Goal: Task Accomplishment & Management: Use online tool/utility

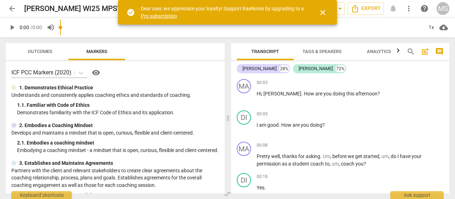
click at [321, 11] on span "close" at bounding box center [323, 12] width 9 height 9
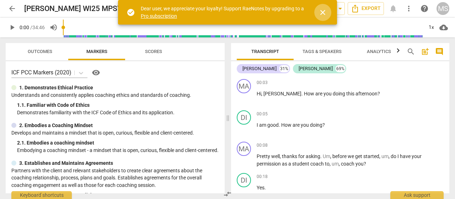
click at [323, 14] on span "close" at bounding box center [323, 12] width 9 height 9
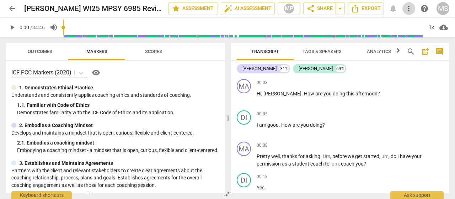
click at [410, 9] on span "more_vert" at bounding box center [409, 8] width 9 height 9
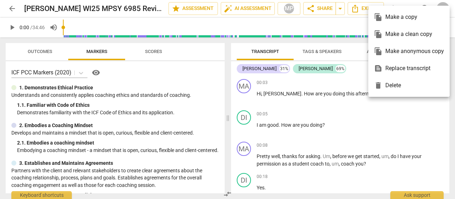
click at [398, 133] on div at bounding box center [227, 99] width 455 height 199
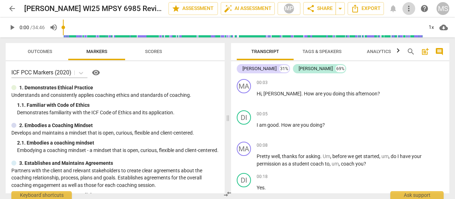
click at [410, 7] on span "more_vert" at bounding box center [409, 8] width 9 height 9
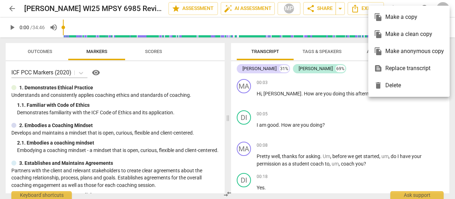
click at [415, 131] on div at bounding box center [227, 99] width 455 height 199
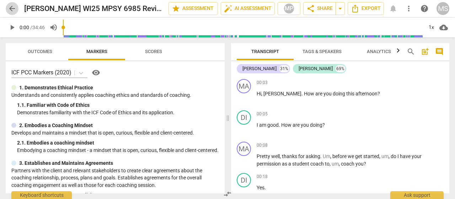
click at [12, 6] on span "arrow_back" at bounding box center [12, 8] width 9 height 9
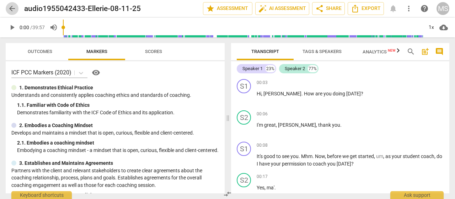
click at [11, 6] on span "arrow_back" at bounding box center [12, 8] width 9 height 9
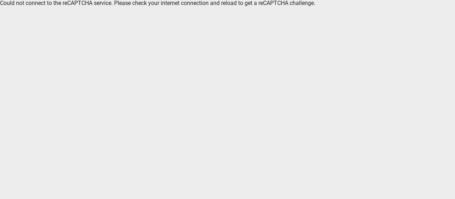
drag, startPoint x: 63, startPoint y: 1, endPoint x: 190, endPoint y: 89, distance: 154.4
click at [190, 6] on html "Could not connect to the reCAPTCHA service. Please check your internet connecti…" at bounding box center [227, 3] width 455 height 6
click at [91, 1] on div "Could not connect to the reCAPTCHA service. Please check your internet connecti…" at bounding box center [227, 3] width 455 height 6
click at [124, 4] on div "Could not connect to the reCAPTCHA service. Please check your internet connecti…" at bounding box center [227, 3] width 455 height 6
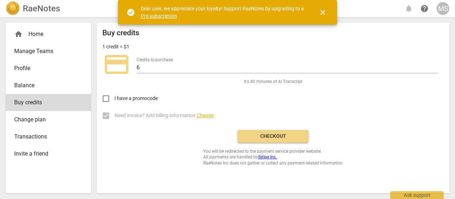
click at [20, 32] on span "home" at bounding box center [18, 34] width 9 height 9
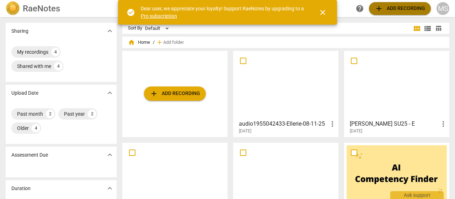
click at [390, 7] on span "add Add recording" at bounding box center [400, 8] width 50 height 9
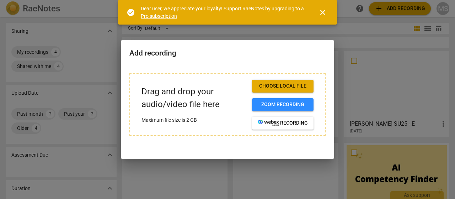
click at [289, 85] on span "Choose local file" at bounding box center [283, 86] width 50 height 7
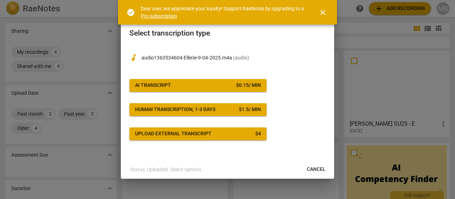
click at [185, 84] on span "AI Transcript $ 0.15 / min" at bounding box center [198, 85] width 126 height 7
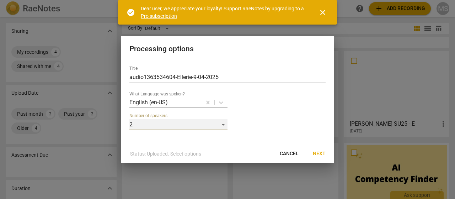
click at [223, 125] on div "2" at bounding box center [178, 124] width 98 height 11
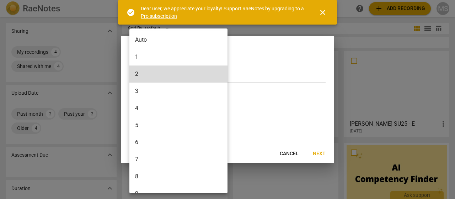
click at [266, 117] on div at bounding box center [227, 99] width 455 height 199
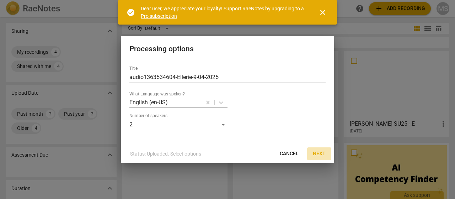
click at [319, 152] on span "Next" at bounding box center [319, 153] width 13 height 7
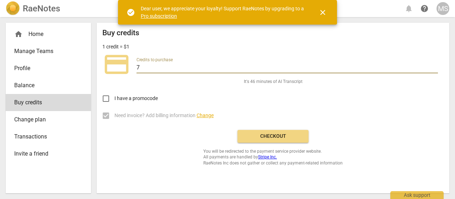
click at [436, 65] on input "7" at bounding box center [288, 68] width 302 height 10
type input "6"
click at [435, 69] on input "6" at bounding box center [288, 68] width 302 height 10
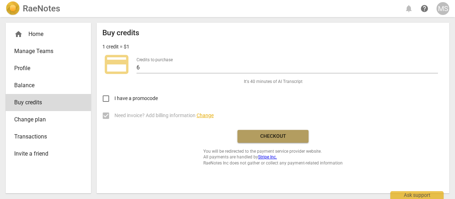
click at [269, 135] on span "Checkout" at bounding box center [273, 136] width 60 height 7
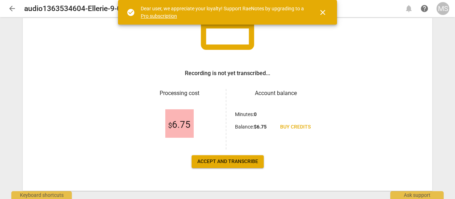
scroll to position [71, 0]
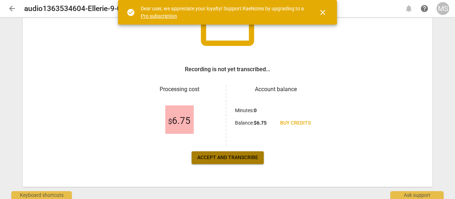
click at [206, 159] on span "Accept and transcribe" at bounding box center [227, 157] width 61 height 7
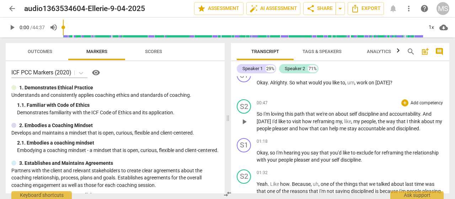
scroll to position [249, 0]
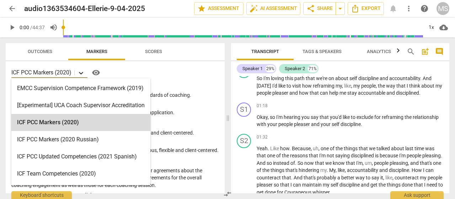
click at [82, 70] on icon at bounding box center [81, 72] width 7 height 7
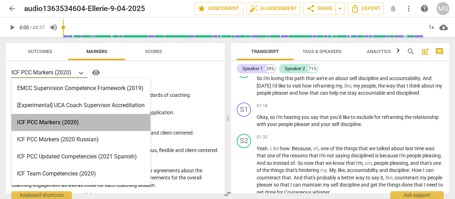
click at [68, 123] on div "ICF PCC Markers (2020)" at bounding box center [80, 122] width 139 height 17
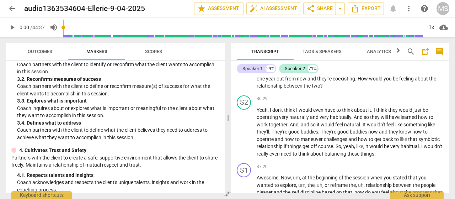
scroll to position [3633, 0]
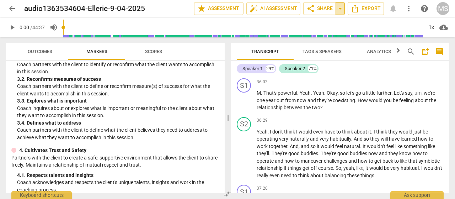
click at [341, 6] on span "arrow_drop_down" at bounding box center [340, 8] width 9 height 9
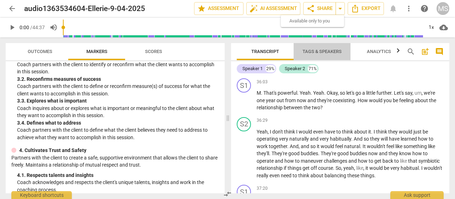
click at [349, 43] on button "Tags & Speakers" at bounding box center [322, 51] width 57 height 17
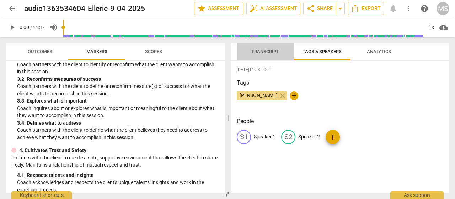
click at [272, 49] on span "Transcript" at bounding box center [265, 51] width 28 height 5
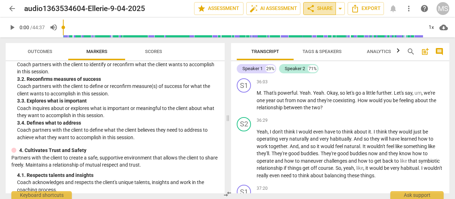
click at [318, 6] on span "share Share" at bounding box center [320, 8] width 26 height 9
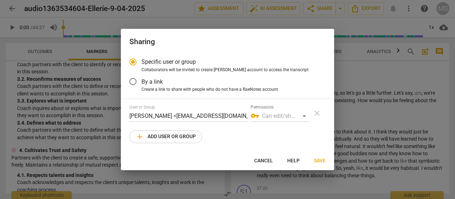
click at [305, 116] on div "vpn_key Can edit/share" at bounding box center [280, 115] width 58 height 11
click at [304, 115] on div "vpn_key Can edit/share" at bounding box center [280, 115] width 58 height 11
click at [148, 138] on span "add Add user or group" at bounding box center [165, 136] width 60 height 9
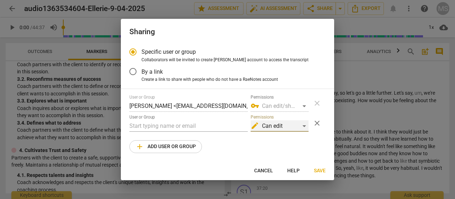
click at [305, 126] on div "edit Can edit" at bounding box center [280, 125] width 58 height 11
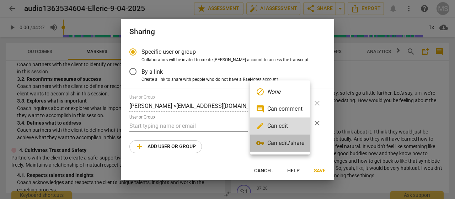
click at [292, 142] on li "vpn_key Can edit/share" at bounding box center [280, 142] width 60 height 17
radio input "false"
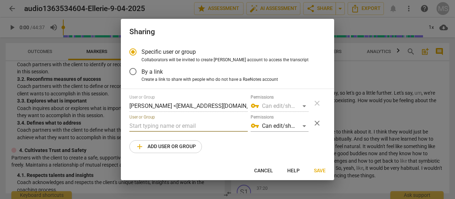
click at [133, 123] on input "text" at bounding box center [188, 125] width 118 height 11
type input "[PERSON_NAME][EMAIL_ADDRESS][PERSON_NAME][DOMAIN_NAME]"
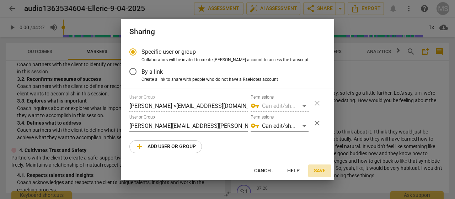
click at [321, 172] on span "Save" at bounding box center [320, 170] width 12 height 7
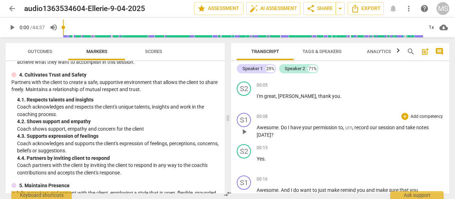
scroll to position [36, 0]
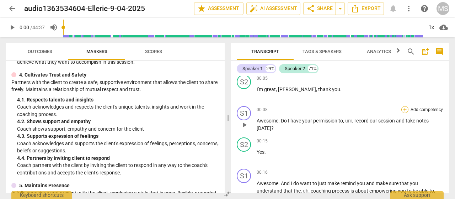
click at [404, 110] on div "+" at bounding box center [404, 109] width 7 height 7
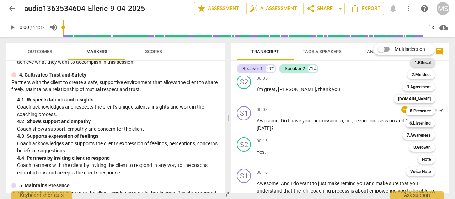
click at [426, 64] on b "1.Ethical" at bounding box center [423, 62] width 16 height 9
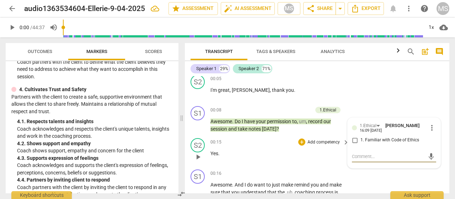
scroll to position [71, 0]
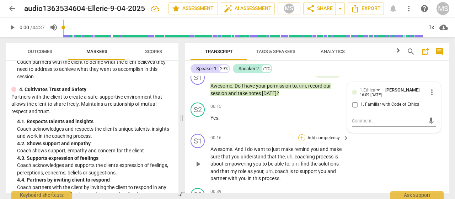
click at [302, 137] on div "+" at bounding box center [301, 137] width 7 height 7
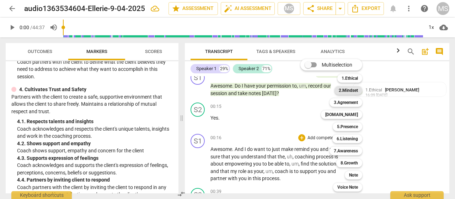
click at [348, 90] on b "2.Mindset" at bounding box center [348, 90] width 19 height 9
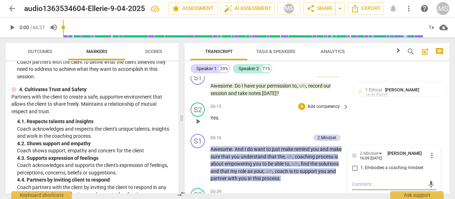
scroll to position [107, 0]
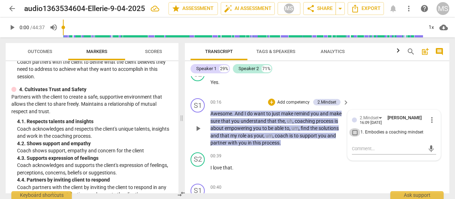
click at [352, 131] on input "1. Embodies a coaching mindset" at bounding box center [354, 132] width 11 height 9
checkbox input "true"
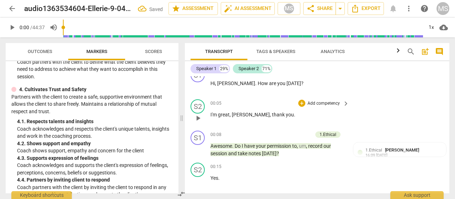
scroll to position [0, 0]
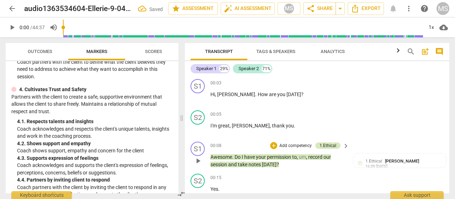
click at [329, 144] on div "1.Ethical" at bounding box center [328, 145] width 17 height 6
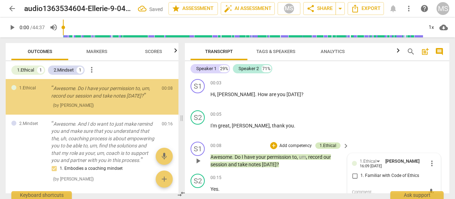
scroll to position [1, 0]
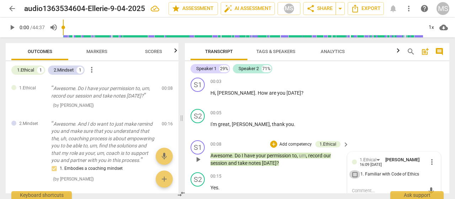
click at [354, 173] on input "1. Familiar with Code of Ethics" at bounding box center [354, 174] width 11 height 9
checkbox input "true"
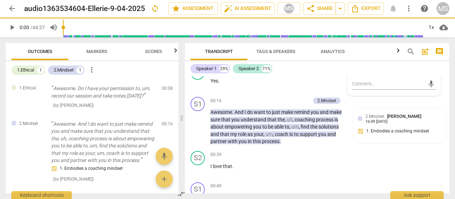
scroll to position [179, 0]
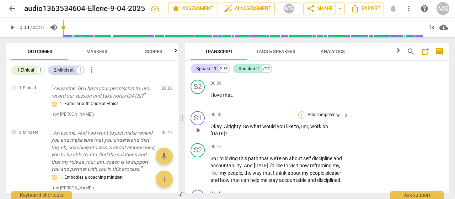
click at [304, 113] on div "+" at bounding box center [301, 114] width 7 height 7
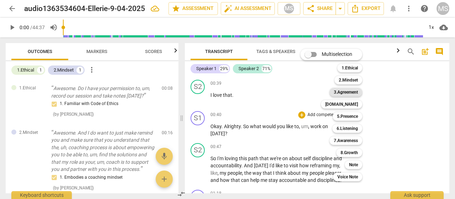
click at [349, 89] on b "3.Agreement" at bounding box center [346, 92] width 24 height 9
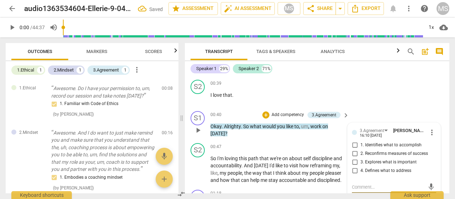
scroll to position [82, 0]
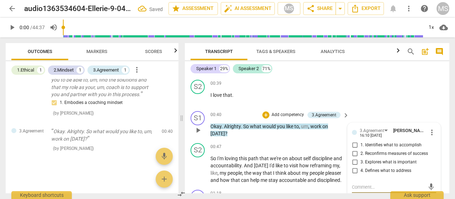
click at [355, 144] on input "1. Identifies what to accomplish" at bounding box center [354, 145] width 11 height 9
checkbox input "true"
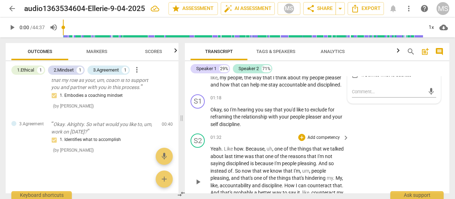
scroll to position [286, 0]
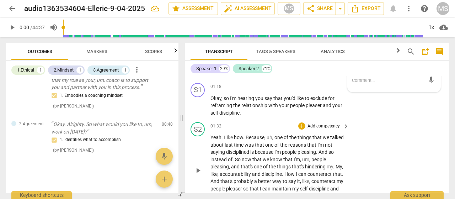
click at [432, 124] on div "S2 play_arrow pause 01:32 + Add competency keyboard_arrow_right Yeah . Like how…" at bounding box center [317, 164] width 265 height 90
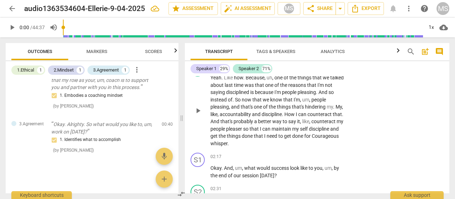
scroll to position [357, 0]
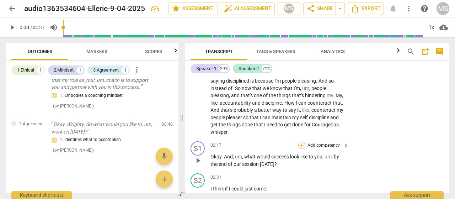
click at [302, 143] on div "+" at bounding box center [301, 145] width 7 height 7
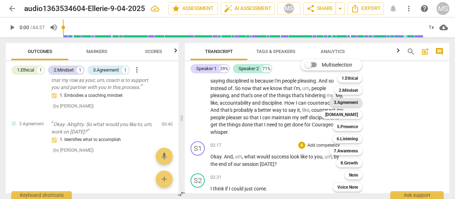
click at [355, 101] on b "3.Agreement" at bounding box center [346, 102] width 24 height 9
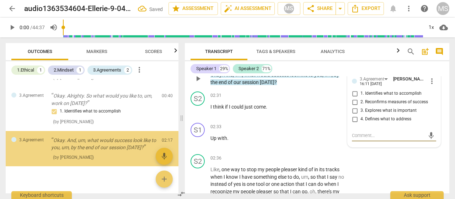
scroll to position [126, 0]
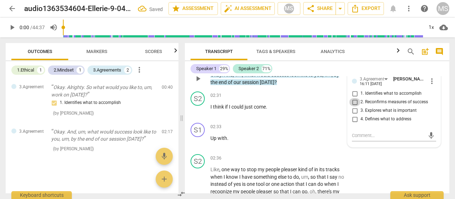
click at [353, 100] on input "2. Reconfirms measures of success" at bounding box center [354, 102] width 11 height 9
checkbox input "true"
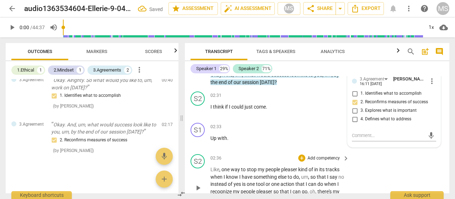
click at [367, 163] on div "S2 play_arrow pause 02:36 + Add competency keyboard_arrow_right Like , one way …" at bounding box center [317, 181] width 265 height 61
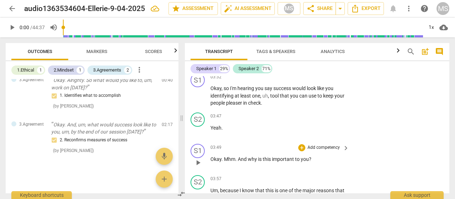
scroll to position [617, 0]
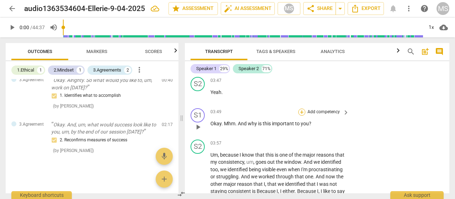
click at [301, 111] on div "+" at bounding box center [301, 111] width 7 height 7
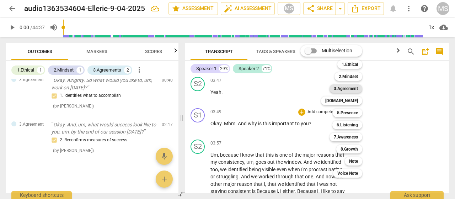
click at [342, 86] on b "3.Agreement" at bounding box center [346, 88] width 24 height 9
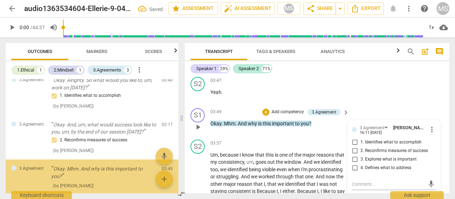
scroll to position [170, 0]
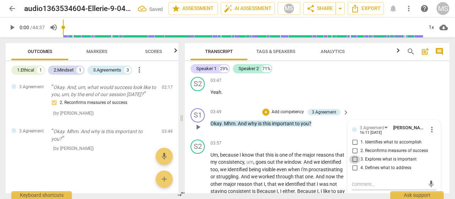
click at [352, 158] on input "3. Explores what is important" at bounding box center [354, 159] width 11 height 9
checkbox input "true"
click at [389, 105] on div "S1 play_arrow pause 03:49 + Add competency 3.Agreement keyboard_arrow_right Oka…" at bounding box center [317, 120] width 265 height 31
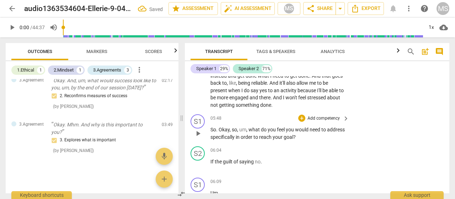
scroll to position [794, 0]
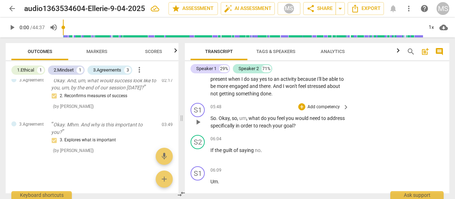
click at [309, 110] on p "Add competency" at bounding box center [324, 107] width 34 height 6
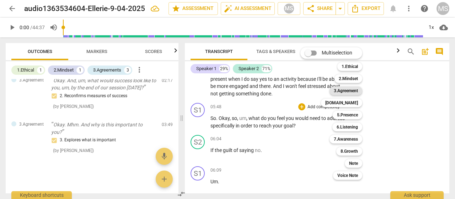
click at [341, 90] on b "3.Agreement" at bounding box center [346, 90] width 24 height 9
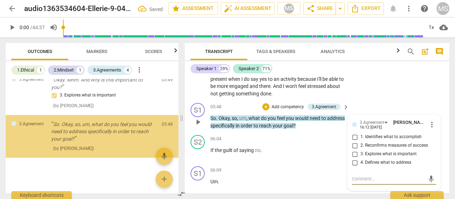
scroll to position [222, 0]
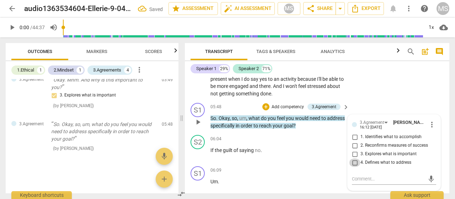
click at [355, 167] on input "4. Defines what to address" at bounding box center [354, 162] width 11 height 9
checkbox input "true"
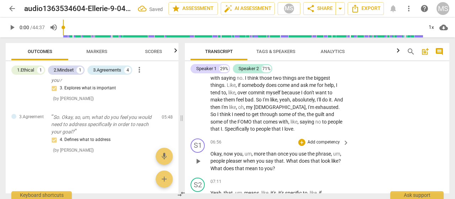
scroll to position [972, 0]
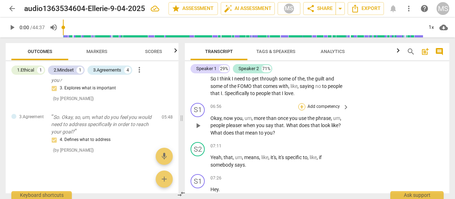
click at [304, 110] on div "+" at bounding box center [301, 106] width 7 height 7
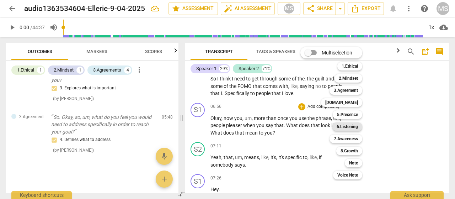
click at [349, 127] on b "6.Listening" at bounding box center [347, 126] width 21 height 9
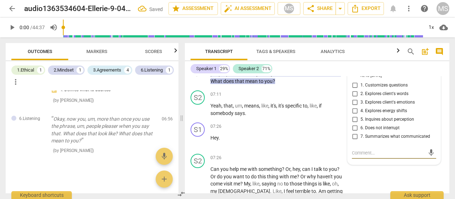
scroll to position [1013, 0]
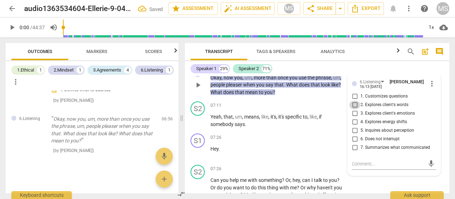
click at [353, 109] on input "2. Explores client's words" at bounding box center [354, 105] width 11 height 9
checkbox input "true"
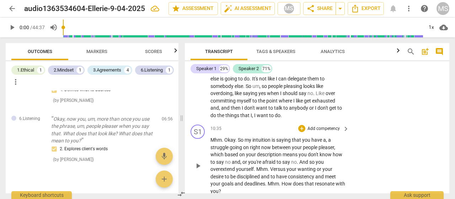
scroll to position [1297, 0]
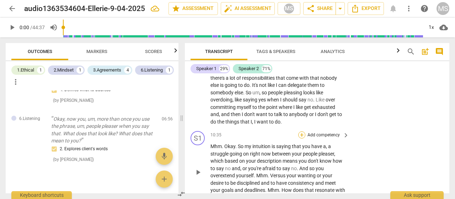
click at [300, 138] on div "+" at bounding box center [301, 134] width 7 height 7
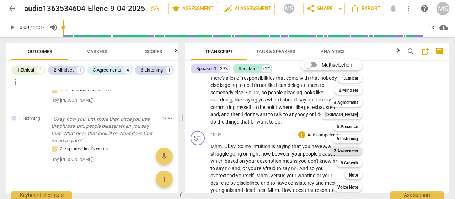
click at [343, 149] on b "7.Awareness" at bounding box center [346, 151] width 24 height 9
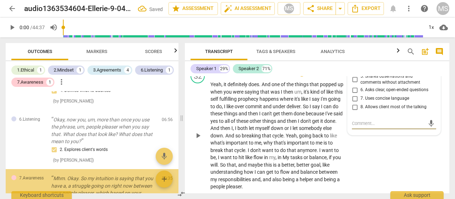
scroll to position [364, 0]
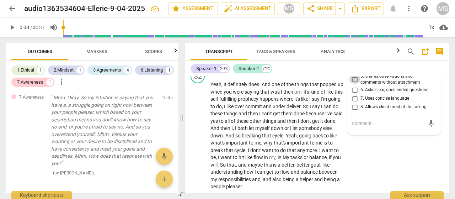
click at [352, 84] on input "5. Shares observations and comments without attachment" at bounding box center [354, 79] width 11 height 9
checkbox input "true"
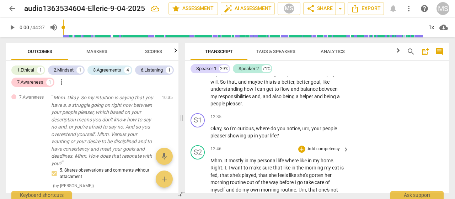
scroll to position [1542, 0]
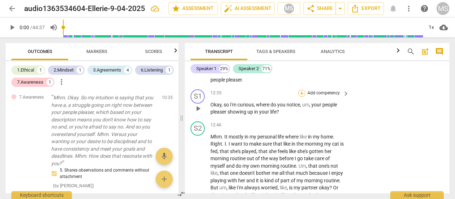
click at [302, 97] on div "+" at bounding box center [301, 93] width 7 height 7
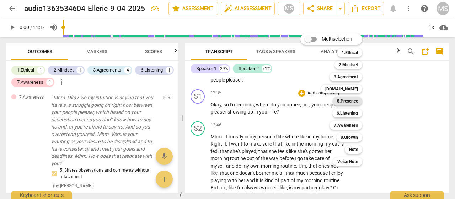
click at [341, 101] on b "5.Presence" at bounding box center [347, 101] width 21 height 9
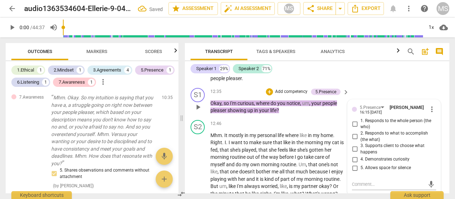
scroll to position [441, 0]
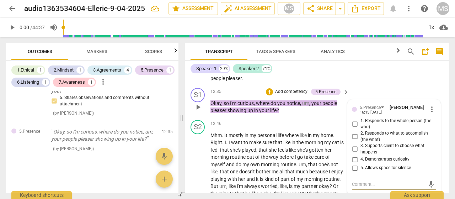
click at [353, 128] on input "1. Responds to the whole person (the who)" at bounding box center [354, 123] width 11 height 9
checkbox input "true"
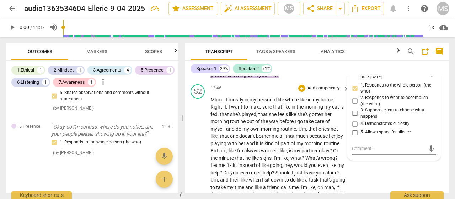
scroll to position [1543, 0]
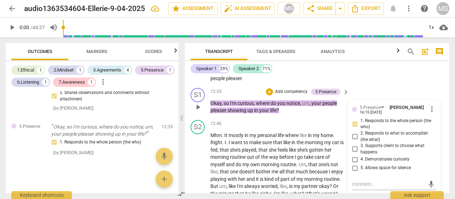
click at [297, 114] on p "Okay , so I'm curious , where do you notice , um , your people pleaser showing …" at bounding box center [278, 107] width 135 height 15
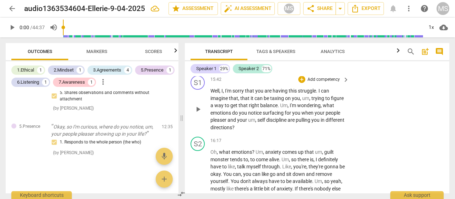
scroll to position [1863, 0]
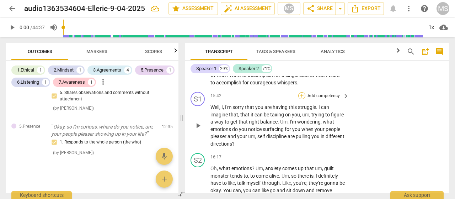
click at [302, 99] on div "+" at bounding box center [301, 95] width 7 height 7
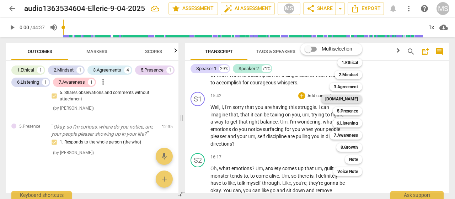
click at [349, 98] on b "[DOMAIN_NAME]" at bounding box center [341, 99] width 33 height 9
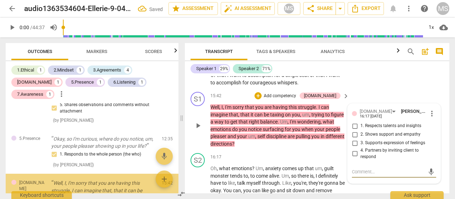
scroll to position [507, 0]
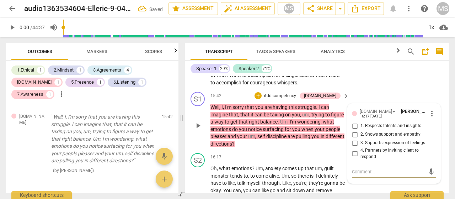
click at [353, 139] on input "2. Shows support and empathy" at bounding box center [354, 134] width 11 height 9
checkbox input "true"
click at [325, 150] on div "S1 play_arrow pause 15:42 + Add competency [DOMAIN_NAME] keyboard_arrow_right W…" at bounding box center [317, 119] width 265 height 61
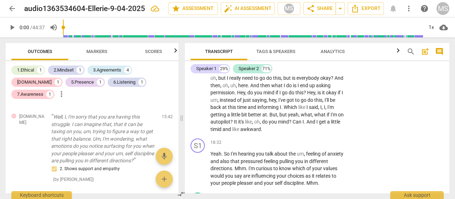
scroll to position [2076, 0]
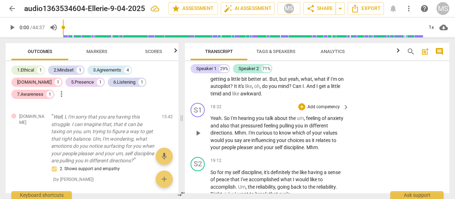
click at [314, 110] on p "Add competency" at bounding box center [324, 107] width 34 height 6
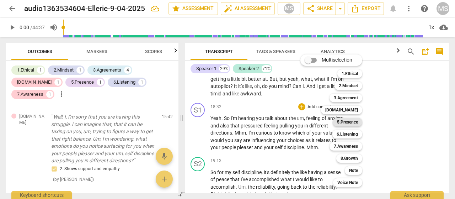
click at [342, 123] on b "5.Presence" at bounding box center [347, 122] width 21 height 9
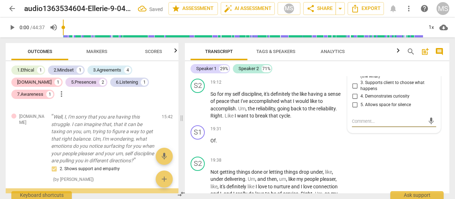
scroll to position [592, 0]
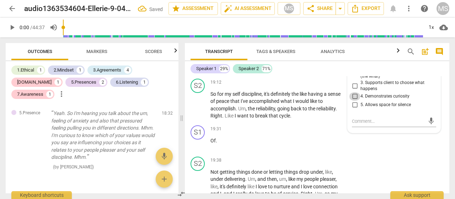
click at [353, 101] on input "4. Demonstrates curiosity" at bounding box center [354, 96] width 11 height 9
checkbox input "true"
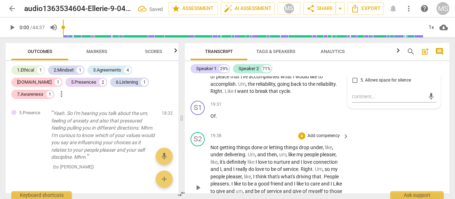
scroll to position [2190, 0]
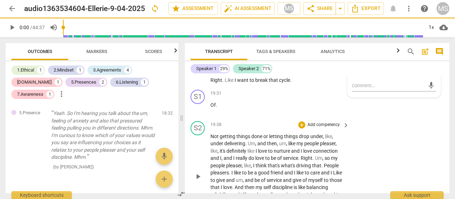
click at [310, 131] on div "S2 play_arrow pause 19:38 + Add competency keyboard_arrow_right Not getting thi…" at bounding box center [317, 170] width 265 height 105
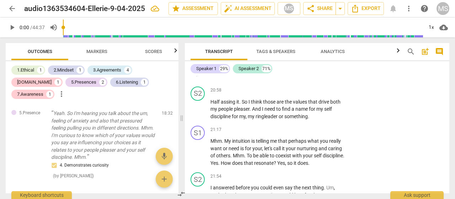
scroll to position [2368, 0]
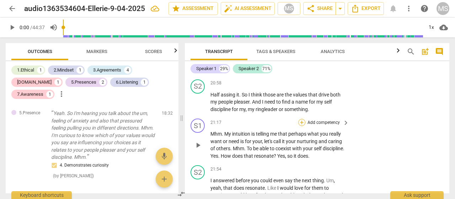
click at [302, 126] on div "+" at bounding box center [301, 122] width 7 height 7
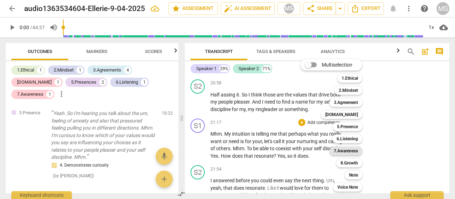
click at [344, 150] on b "7.Awareness" at bounding box center [346, 151] width 24 height 9
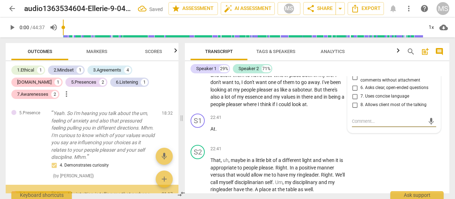
scroll to position [669, 0]
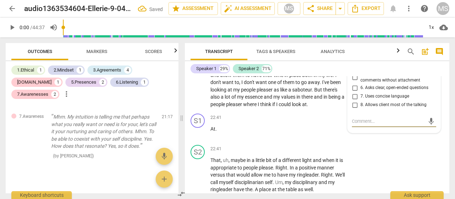
click at [354, 81] on input "5. Shares observations and comments without attachment" at bounding box center [354, 77] width 11 height 9
checkbox input "true"
click at [377, 160] on div "S2 play_arrow pause 22:41 + Add competency keyboard_arrow_right That , uh , may…" at bounding box center [317, 169] width 265 height 54
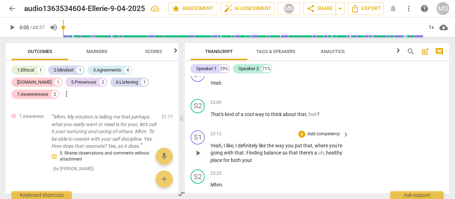
scroll to position [2638, 0]
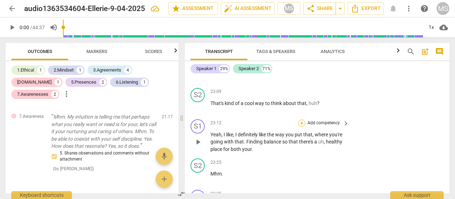
click at [300, 127] on div "+" at bounding box center [301, 122] width 7 height 7
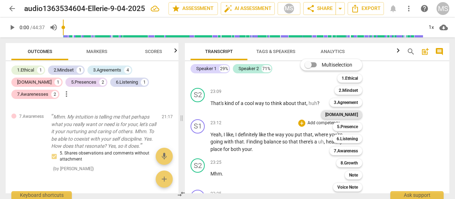
click at [351, 115] on b "[DOMAIN_NAME]" at bounding box center [341, 114] width 33 height 9
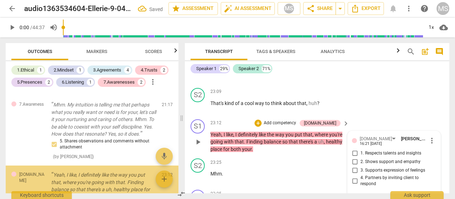
scroll to position [739, 0]
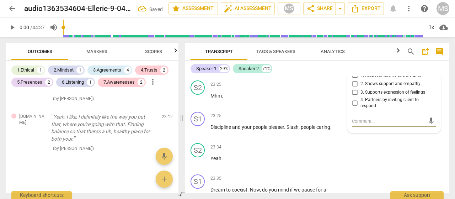
click at [353, 80] on input "1. Respects talents and insights" at bounding box center [354, 75] width 11 height 9
checkbox input "true"
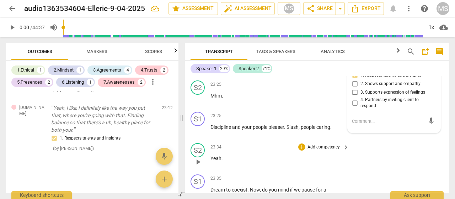
click at [365, 158] on div "S2 play_arrow pause 23:34 + Add competency keyboard_arrow_right Yeah ." at bounding box center [317, 155] width 265 height 31
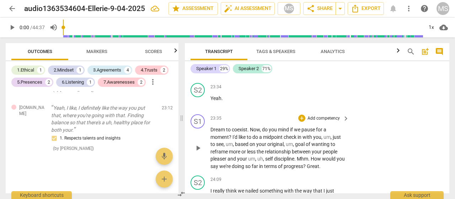
scroll to position [2787, 0]
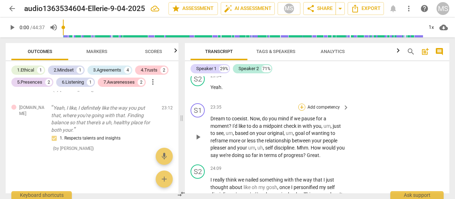
click at [302, 111] on div "+" at bounding box center [301, 106] width 7 height 7
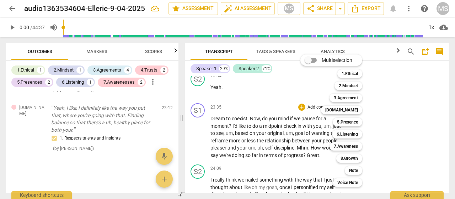
click at [303, 119] on div "Multiselection m 1.Ethical 1 2.Mindset 2 3.Agreement 3 [DOMAIN_NAME] 4 5.Presen…" at bounding box center [337, 121] width 78 height 136
click at [338, 122] on b "5.Presence" at bounding box center [347, 122] width 21 height 9
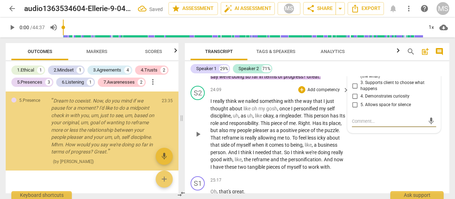
scroll to position [812, 0]
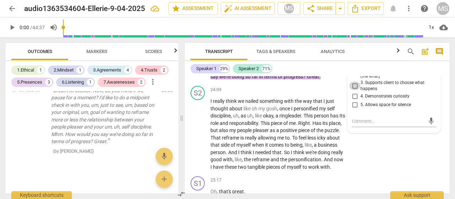
click at [352, 90] on input "3. Supports client to choose what happens" at bounding box center [354, 85] width 11 height 9
checkbox input "true"
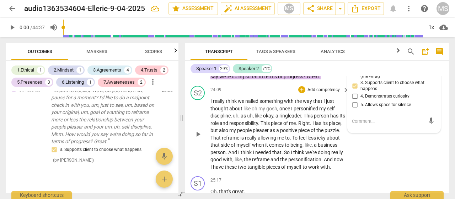
click at [366, 157] on div "S2 play_arrow pause 24:09 + Add competency keyboard_arrow_right I really think …" at bounding box center [317, 128] width 265 height 90
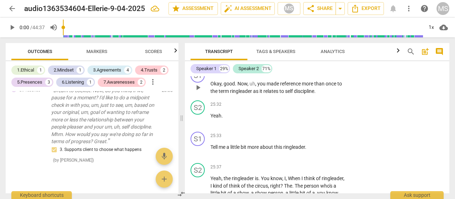
scroll to position [3043, 0]
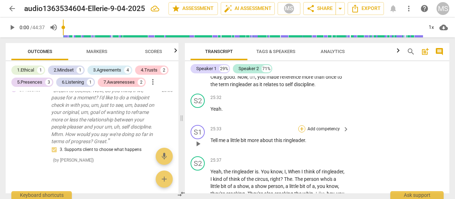
click at [301, 132] on div "+" at bounding box center [301, 128] width 7 height 7
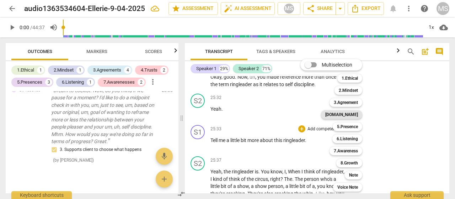
click at [349, 114] on b "[DOMAIN_NAME]" at bounding box center [341, 114] width 33 height 9
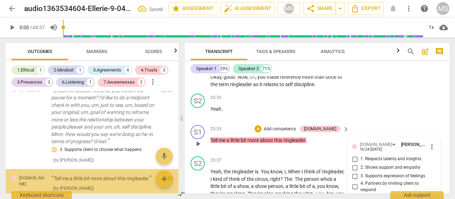
scroll to position [873, 0]
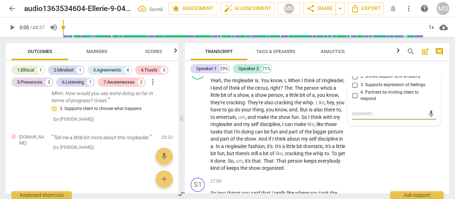
click at [354, 89] on input "3. Supports expression of feelings" at bounding box center [354, 85] width 11 height 9
checkbox input "true"
click at [373, 164] on div "S2 play_arrow pause 25:37 + Add competency keyboard_arrow_right Yeah , the ring…" at bounding box center [317, 118] width 265 height 112
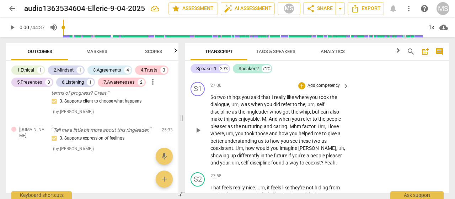
scroll to position [3241, 0]
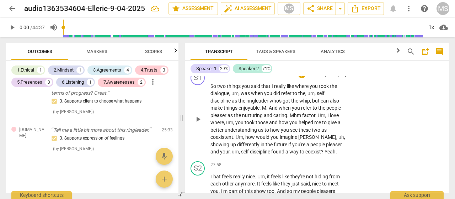
click at [305, 78] on div "+ Add competency" at bounding box center [319, 74] width 42 height 7
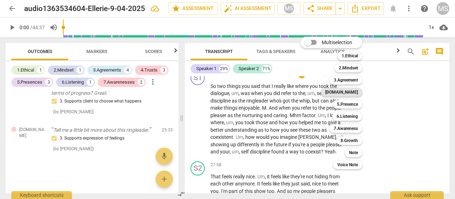
click at [353, 91] on b "[DOMAIN_NAME]" at bounding box center [341, 92] width 33 height 9
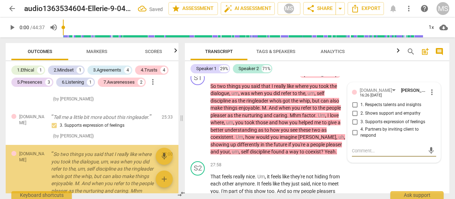
scroll to position [956, 0]
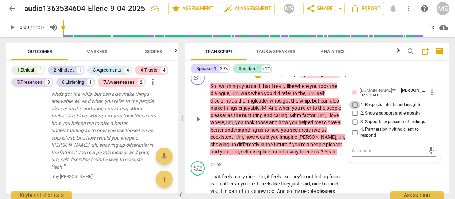
click at [354, 109] on input "1. Respects talents and insights" at bounding box center [354, 105] width 11 height 9
checkbox input "true"
click at [244, 98] on div "S1 play_arrow pause 27:00 + Add competency [DOMAIN_NAME] keyboard_arrow_right S…" at bounding box center [317, 113] width 265 height 90
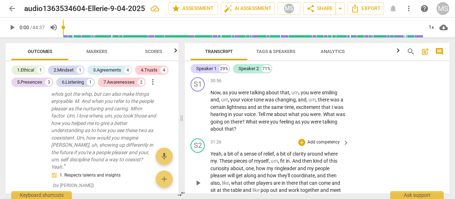
scroll to position [3703, 0]
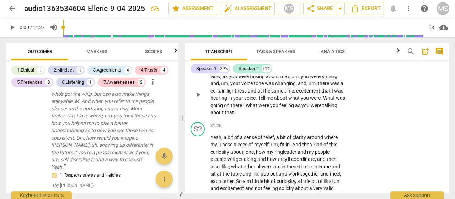
click at [302, 68] on div "+" at bounding box center [301, 64] width 7 height 7
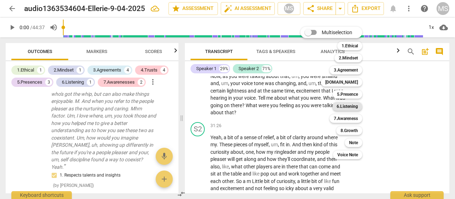
click at [347, 106] on b "6.Listening" at bounding box center [347, 106] width 21 height 9
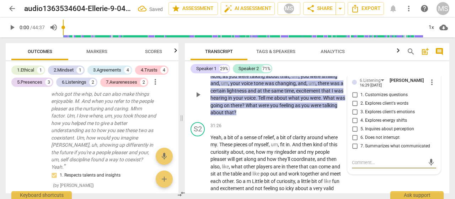
scroll to position [1062, 0]
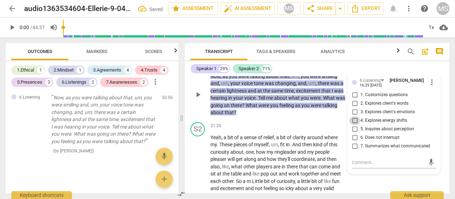
click at [353, 125] on input "4. Explores energy shifts" at bounding box center [354, 120] width 11 height 9
checkbox input "true"
click at [336, 116] on p "Now , as you were talking about that , um , you were smiling and , um , your vo…" at bounding box center [278, 95] width 135 height 44
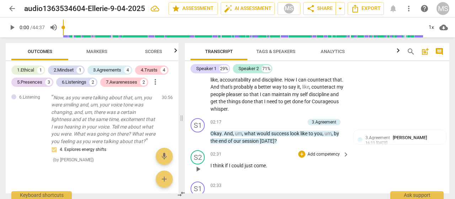
scroll to position [391, 0]
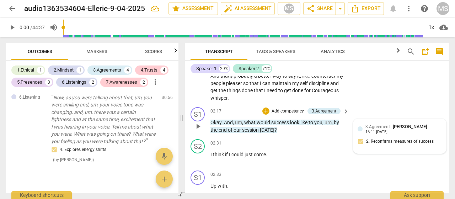
click at [373, 133] on div "16:11 [DATE]" at bounding box center [377, 132] width 22 height 5
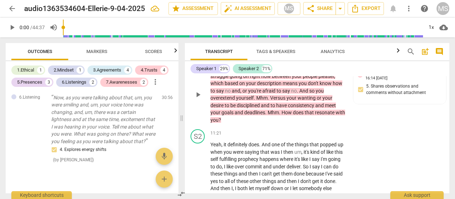
scroll to position [1339, 0]
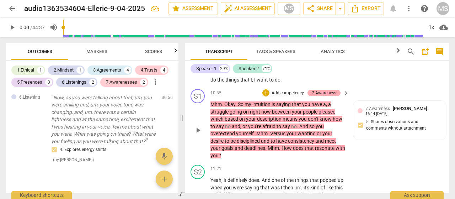
click at [329, 96] on div "7.Awareness" at bounding box center [324, 93] width 25 height 6
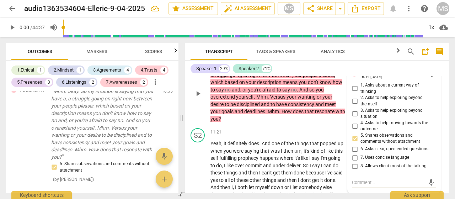
scroll to position [1359, 0]
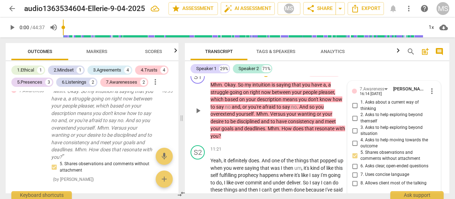
click at [364, 76] on div "S1 play_arrow pause 10:35 + Add competency 7.Awareness keyboard_arrow_right Mhm…" at bounding box center [317, 105] width 265 height 76
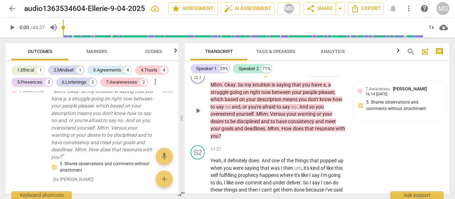
click at [270, 77] on div "+ Add competency" at bounding box center [283, 73] width 42 height 7
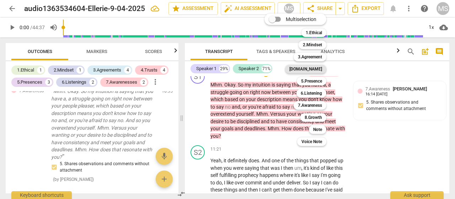
click at [318, 70] on b "[DOMAIN_NAME]" at bounding box center [305, 69] width 33 height 9
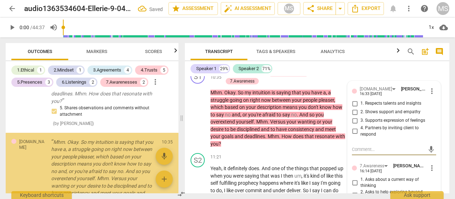
scroll to position [470, 0]
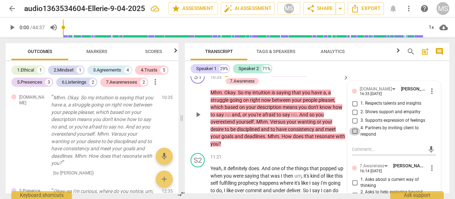
click at [353, 135] on input "4. Partners by inviting client to respond" at bounding box center [354, 131] width 11 height 9
checkbox input "true"
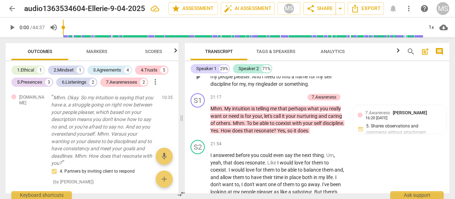
scroll to position [2390, 0]
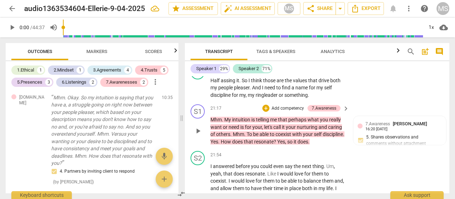
click at [275, 112] on p "Add competency" at bounding box center [288, 108] width 34 height 6
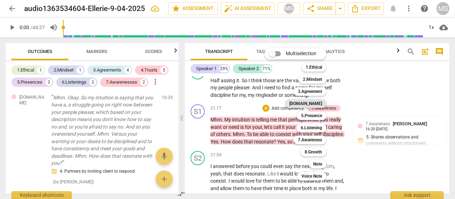
click at [311, 104] on b "[DOMAIN_NAME]" at bounding box center [305, 103] width 33 height 9
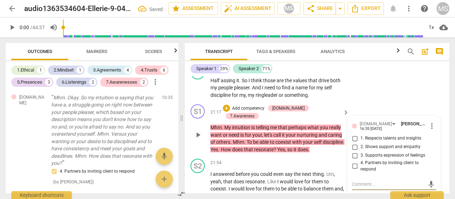
scroll to position [849, 0]
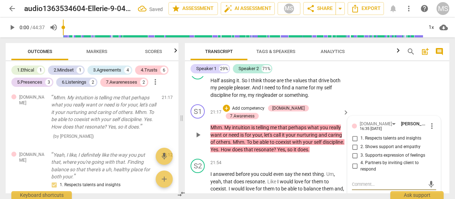
click at [355, 170] on input "4. Partners by inviting client to respond" at bounding box center [354, 166] width 11 height 9
checkbox input "true"
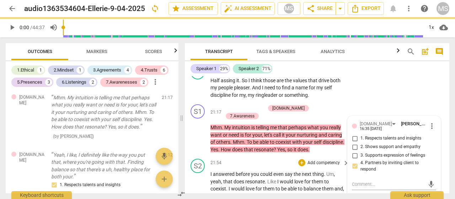
click at [315, 160] on p "Add competency" at bounding box center [324, 163] width 34 height 6
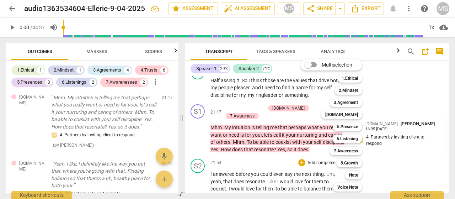
click at [413, 100] on div at bounding box center [227, 99] width 455 height 199
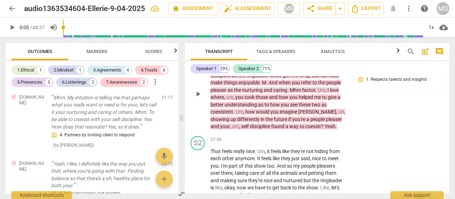
scroll to position [3246, 0]
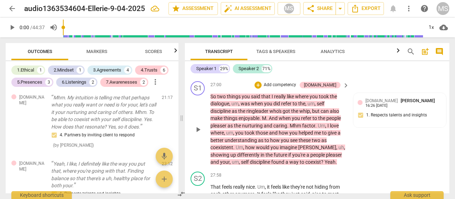
click at [282, 88] on p "Add competency" at bounding box center [280, 85] width 34 height 6
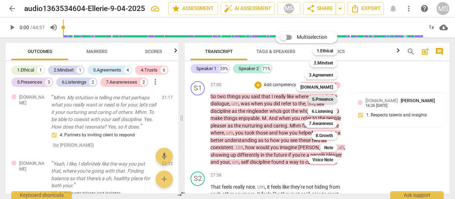
click at [328, 99] on b "5.Presence" at bounding box center [322, 99] width 21 height 9
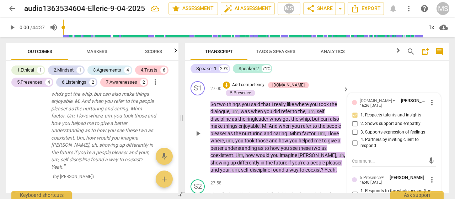
click at [370, 91] on div "S1 play_arrow pause 27:00 + Add competency [DOMAIN_NAME] 5.Presence keyboard_ar…" at bounding box center [317, 127] width 265 height 98
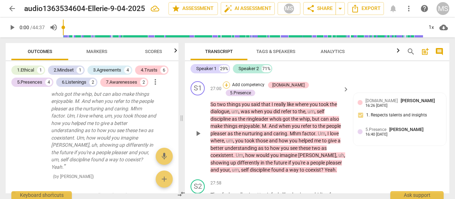
click at [230, 89] on div "+" at bounding box center [226, 84] width 7 height 7
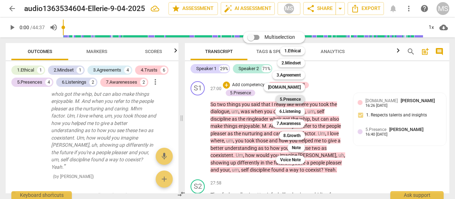
click at [300, 101] on b "5.Presence" at bounding box center [290, 99] width 21 height 9
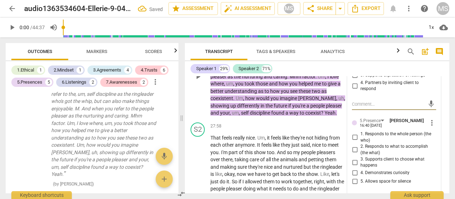
scroll to position [3317, 0]
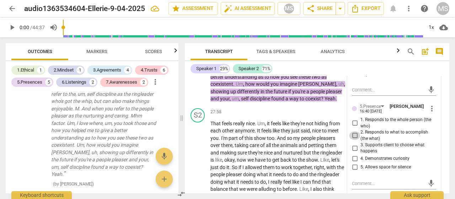
click at [354, 140] on input "2. Responds to what to accomplish (the what)" at bounding box center [354, 135] width 11 height 9
checkbox input "true"
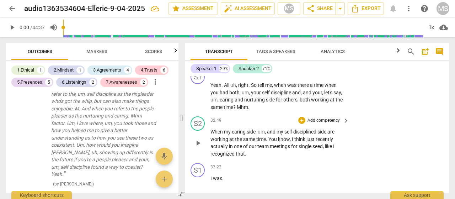
scroll to position [3851, 0]
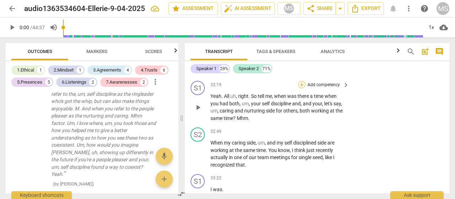
click at [303, 87] on div "+" at bounding box center [301, 84] width 7 height 7
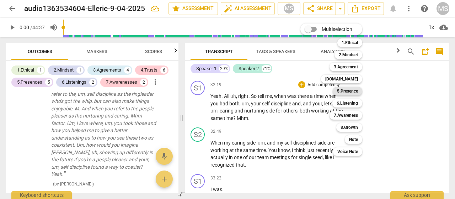
click at [346, 89] on b "5.Presence" at bounding box center [347, 91] width 21 height 9
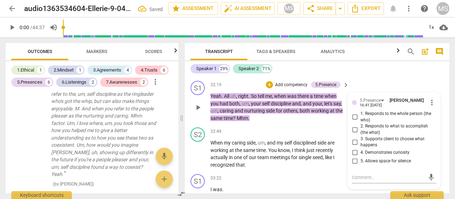
scroll to position [1555, 0]
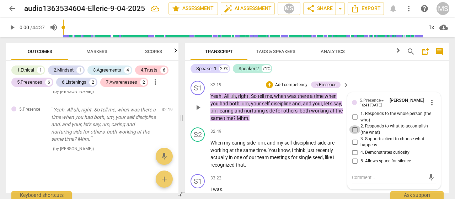
click at [353, 133] on input "2. Responds to what to accomplish (the what)" at bounding box center [354, 129] width 11 height 9
checkbox input "true"
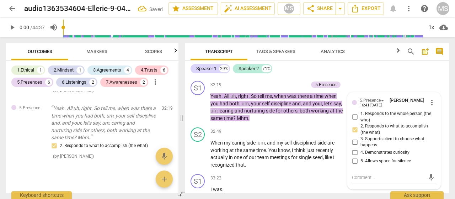
click at [376, 78] on div "S2 play_arrow pause 31:26 + Add competency keyboard_arrow_right Yeah , a bit of…" at bounding box center [317, 36] width 265 height 83
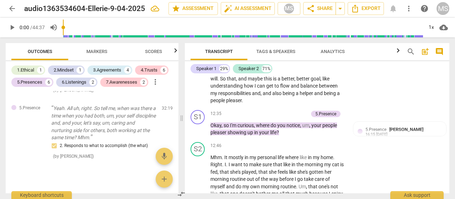
scroll to position [1505, 0]
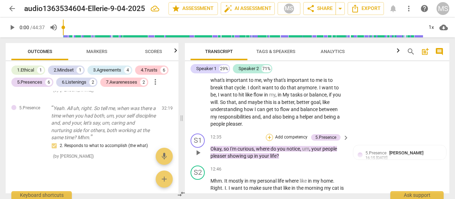
click at [269, 135] on div "+" at bounding box center [269, 137] width 7 height 7
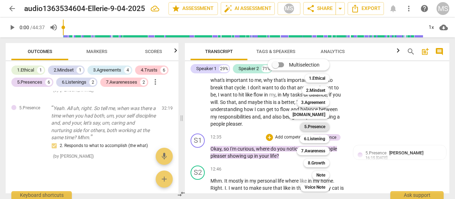
click at [319, 125] on b "5.Presence" at bounding box center [314, 126] width 21 height 9
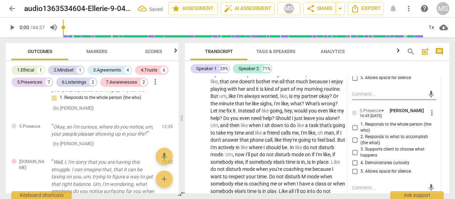
scroll to position [1634, 0]
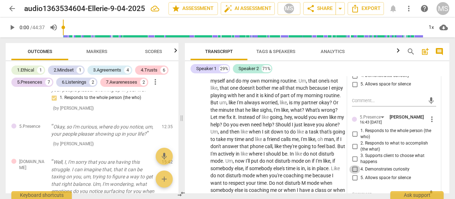
click at [354, 166] on input "4. Demonstrates curiosity" at bounding box center [354, 169] width 11 height 9
checkbox input "true"
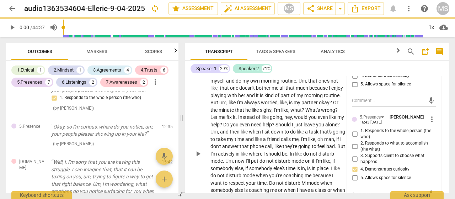
click at [196, 126] on div "play_arrow pause" at bounding box center [201, 153] width 18 height 207
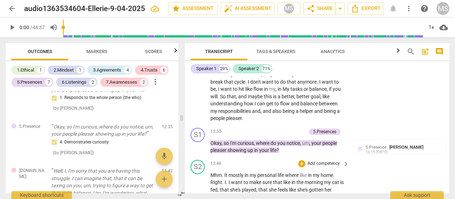
scroll to position [1528, 0]
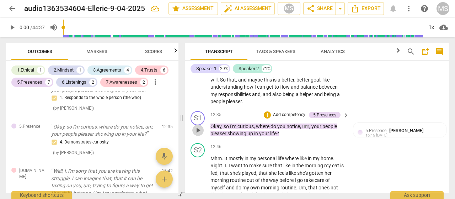
click at [197, 128] on span "play_arrow" at bounding box center [198, 130] width 9 height 9
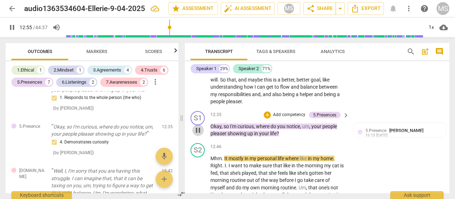
click at [195, 128] on span "pause" at bounding box center [198, 130] width 9 height 9
type input "776"
click at [303, 144] on div "+" at bounding box center [301, 146] width 7 height 7
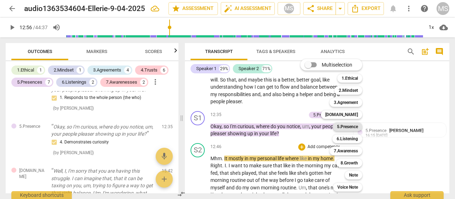
click at [349, 125] on b "5.Presence" at bounding box center [347, 126] width 21 height 9
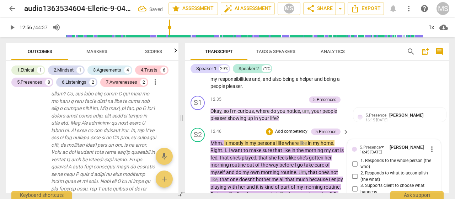
scroll to position [1579, 0]
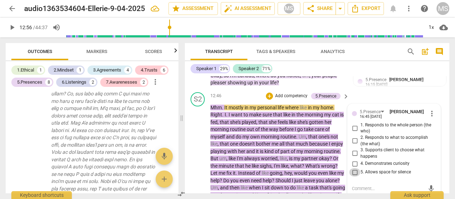
click at [352, 170] on input "5. Allows space for silence" at bounding box center [354, 172] width 11 height 9
checkbox input "true"
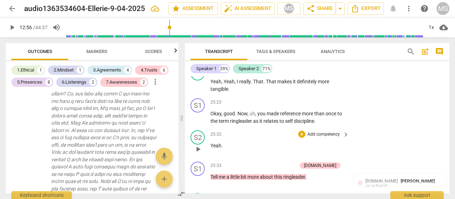
scroll to position [3058, 0]
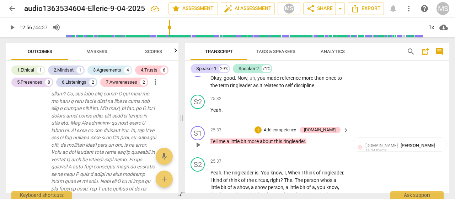
click at [260, 144] on span "more" at bounding box center [254, 141] width 12 height 6
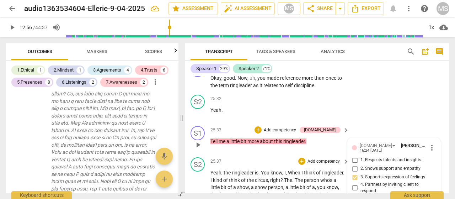
scroll to position [3134, 0]
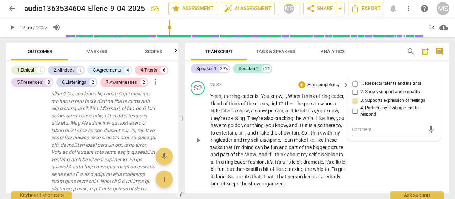
click at [253, 88] on div "25:37 + Add competency keyboard_arrow_right" at bounding box center [280, 85] width 139 height 8
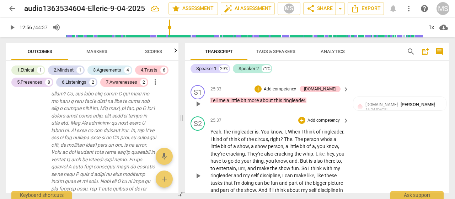
scroll to position [3063, 0]
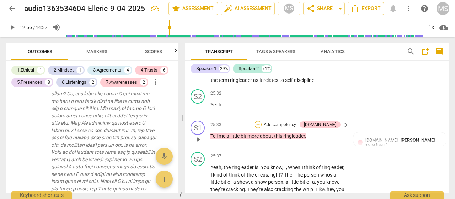
click at [262, 128] on div "+" at bounding box center [258, 124] width 7 height 7
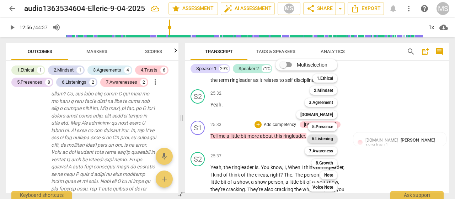
click at [328, 141] on b "6.Listening" at bounding box center [322, 138] width 21 height 9
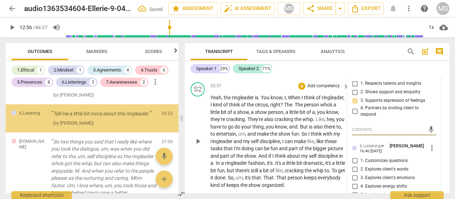
scroll to position [1446, 0]
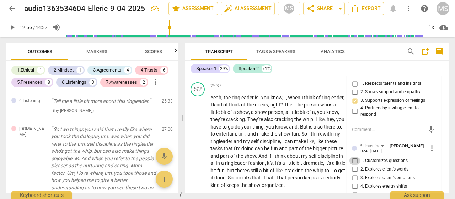
click at [354, 164] on input "1. Customizes questions" at bounding box center [354, 160] width 11 height 9
checkbox input "true"
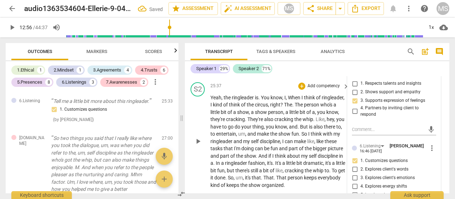
scroll to position [3170, 0]
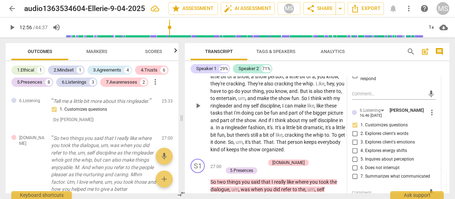
click at [197, 135] on div "play_arrow pause" at bounding box center [201, 106] width 18 height 90
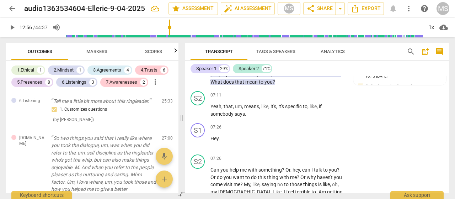
scroll to position [988, 0]
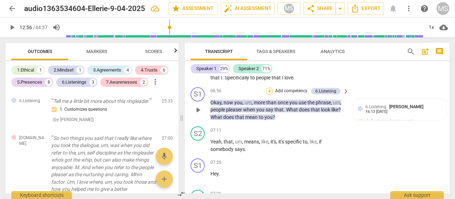
click at [269, 95] on div "+" at bounding box center [269, 90] width 7 height 7
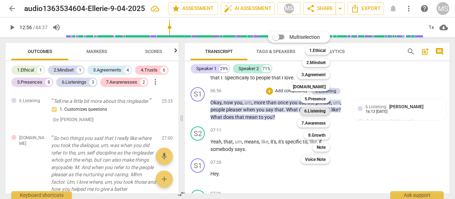
click at [316, 111] on b "6.Listening" at bounding box center [314, 111] width 21 height 9
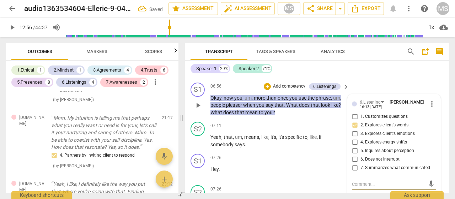
scroll to position [342, 0]
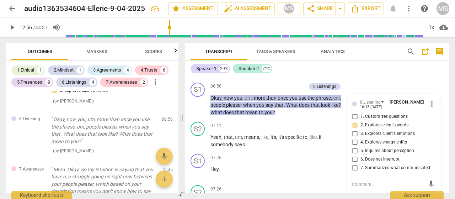
click at [361, 73] on div "Speaker 1 29% Speaker 2 71%" at bounding box center [317, 69] width 253 height 12
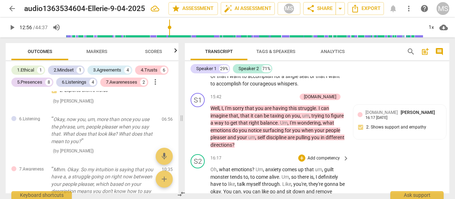
scroll to position [1858, 0]
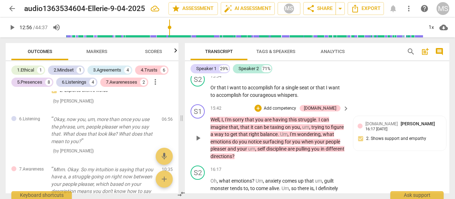
click at [289, 112] on p "Add competency" at bounding box center [280, 108] width 34 height 6
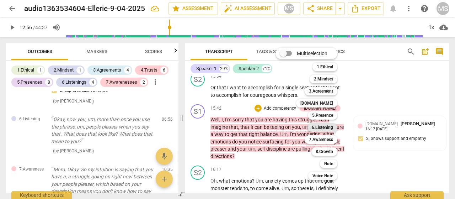
click at [324, 128] on b "6.Listening" at bounding box center [322, 127] width 21 height 9
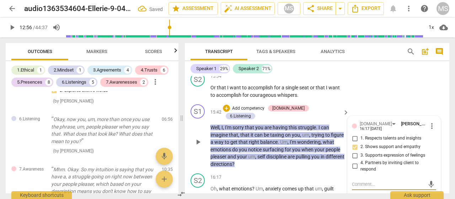
scroll to position [1106, 0]
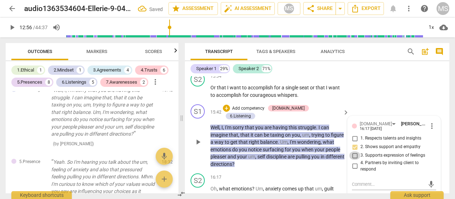
click at [353, 160] on input "3. Supports expression of feelings" at bounding box center [354, 155] width 11 height 9
checkbox input "true"
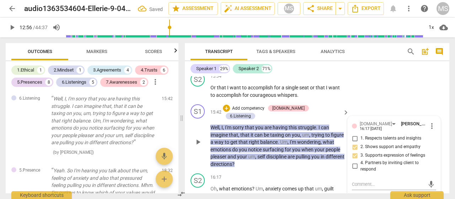
scroll to position [1115, 0]
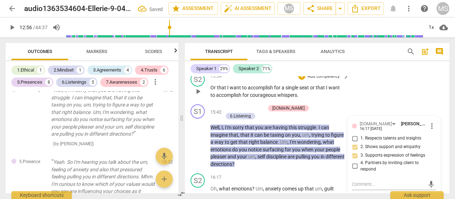
click at [393, 86] on div "S2 play_arrow pause 15:34 + Add competency keyboard_arrow_right Or that I want …" at bounding box center [317, 85] width 265 height 32
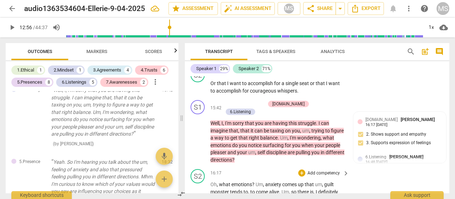
scroll to position [1858, 0]
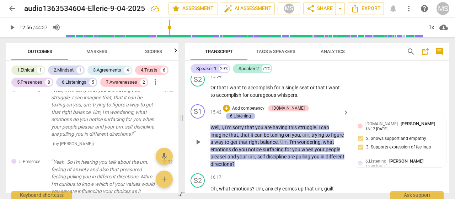
click at [251, 113] on div "6.Listening" at bounding box center [240, 116] width 21 height 6
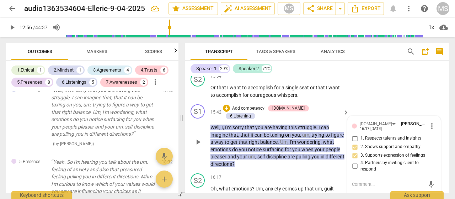
click at [255, 112] on p "Add competency" at bounding box center [249, 108] width 34 height 6
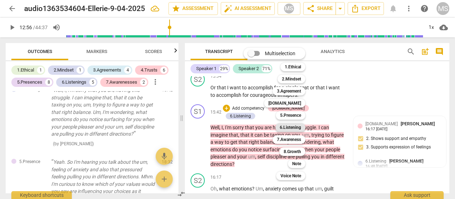
click at [285, 128] on b "6.Listening" at bounding box center [290, 127] width 21 height 9
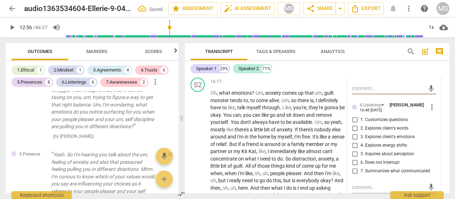
scroll to position [1965, 0]
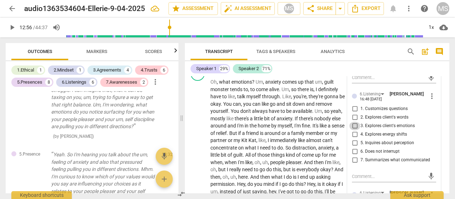
click at [353, 130] on input "3. Explores client's emotions" at bounding box center [354, 126] width 11 height 9
checkbox input "true"
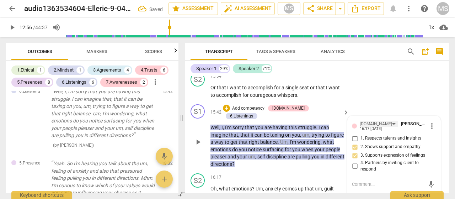
scroll to position [1203, 0]
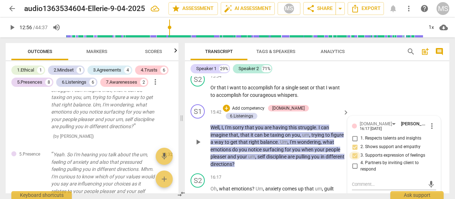
click at [353, 160] on input "3. Supports expression of feelings" at bounding box center [354, 155] width 11 height 9
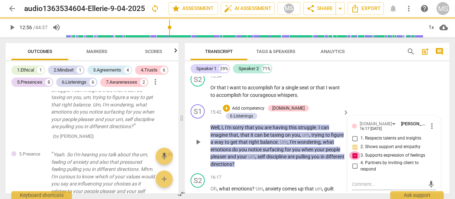
click at [353, 160] on input "3. Supports expression of feelings" at bounding box center [354, 155] width 11 height 9
checkbox input "false"
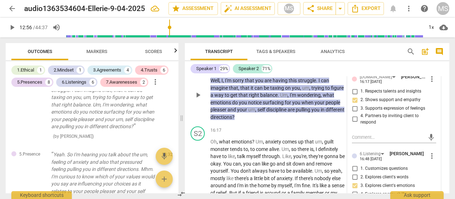
scroll to position [1894, 0]
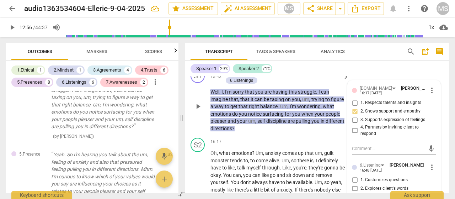
click at [280, 132] on div "S1 play_arrow pause 15:42 + Add competency [DOMAIN_NAME] 6.Listenings keyboard_…" at bounding box center [317, 100] width 265 height 69
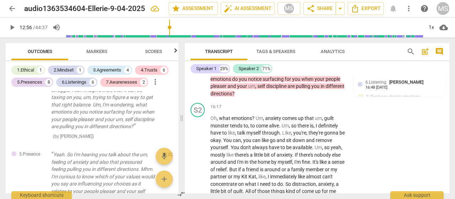
scroll to position [1858, 0]
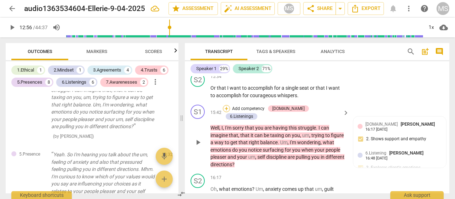
click at [230, 112] on div "+" at bounding box center [226, 108] width 7 height 7
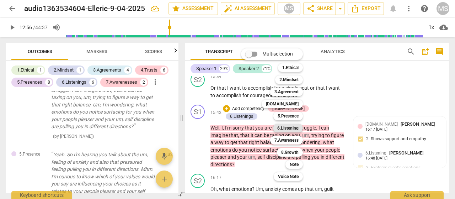
click at [286, 128] on b "6.Listening" at bounding box center [287, 128] width 21 height 9
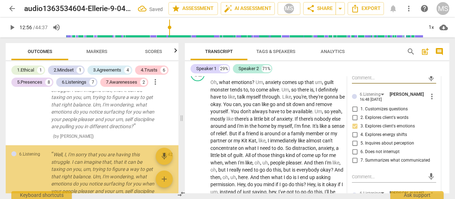
scroll to position [1273, 0]
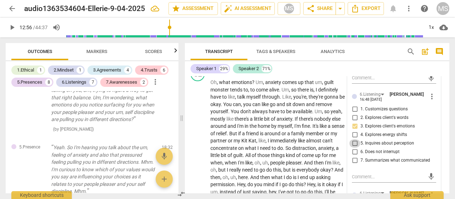
click at [353, 148] on input "5. Inquires about perception" at bounding box center [354, 143] width 11 height 9
checkbox input "true"
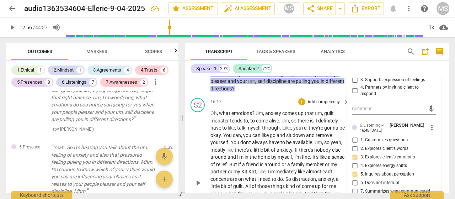
scroll to position [1929, 0]
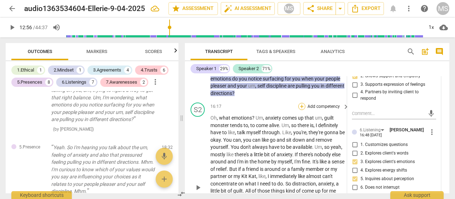
click at [301, 103] on div "+" at bounding box center [301, 106] width 7 height 7
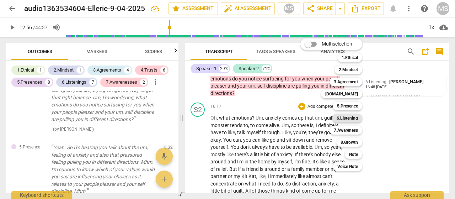
click at [351, 116] on b "6.Listening" at bounding box center [347, 118] width 21 height 9
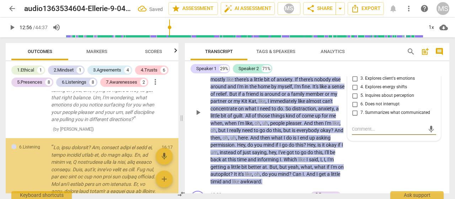
scroll to position [1430, 0]
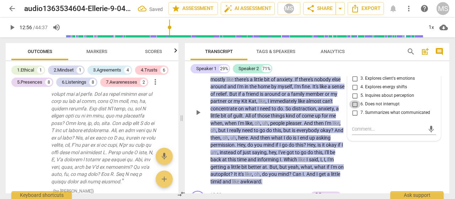
click at [353, 101] on input "6. Does not interrupt" at bounding box center [354, 104] width 11 height 9
checkbox input "true"
click at [384, 155] on div "S2 play_arrow pause 16:17 + Add competency 6.Listening keyboard_arrow_right Oh …" at bounding box center [317, 106] width 265 height 163
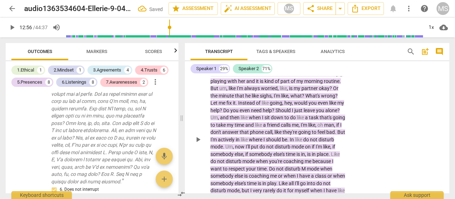
scroll to position [1578, 0]
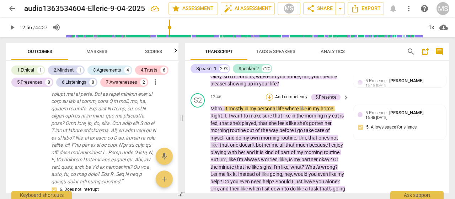
click at [268, 94] on div "+" at bounding box center [269, 97] width 7 height 7
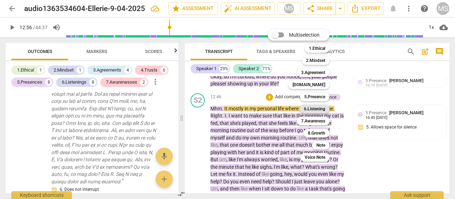
click at [315, 108] on b "6.Listening" at bounding box center [314, 109] width 21 height 9
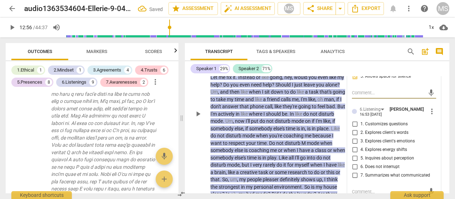
scroll to position [1685, 0]
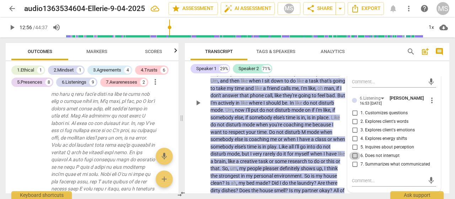
click at [353, 153] on input "6. Does not interrupt" at bounding box center [354, 155] width 11 height 9
checkbox input "true"
click at [344, 169] on p "Mhm . It mostly in my personal life where like in my home . Right . I . I want …" at bounding box center [278, 103] width 135 height 212
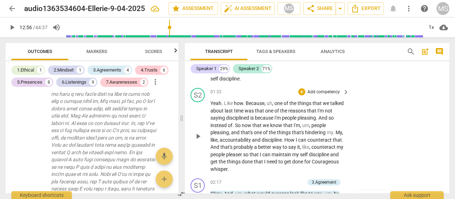
scroll to position [284, 0]
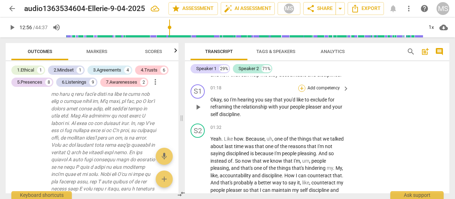
click at [301, 86] on div "+" at bounding box center [301, 88] width 7 height 7
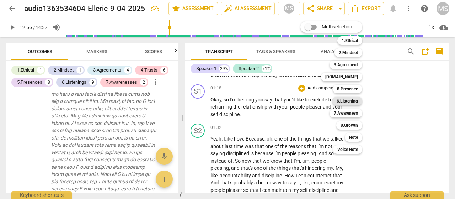
click at [344, 99] on b "6.Listening" at bounding box center [347, 101] width 21 height 9
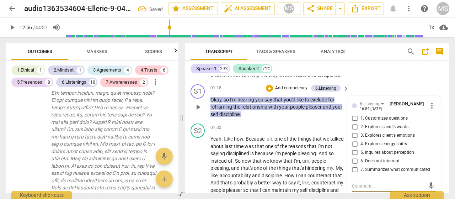
scroll to position [139, 0]
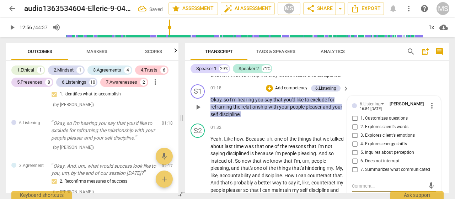
click at [354, 168] on input "7. Summarizes what communicated" at bounding box center [354, 169] width 11 height 9
checkbox input "true"
click at [323, 111] on p "Okay , so I'm hearing you say that you'd like to exclude for reframing the rela…" at bounding box center [278, 107] width 135 height 22
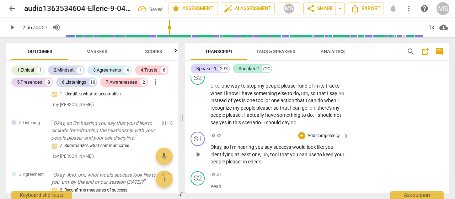
scroll to position [533, 0]
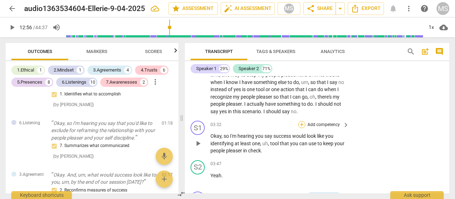
click at [303, 123] on div "+" at bounding box center [301, 124] width 7 height 7
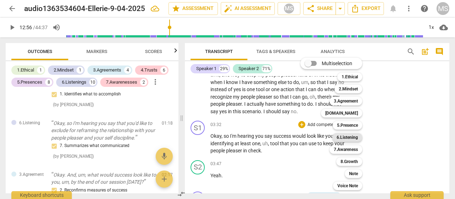
click at [349, 137] on b "6.Listening" at bounding box center [347, 137] width 21 height 9
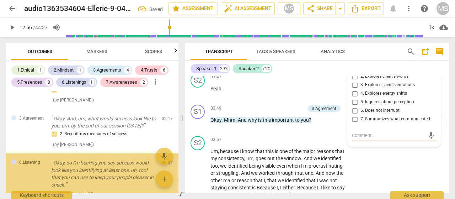
scroll to position [239, 0]
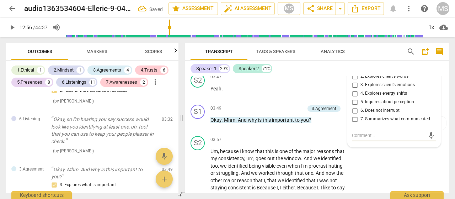
click at [354, 118] on input "7. Summarizes what communicated" at bounding box center [354, 119] width 11 height 9
checkbox input "true"
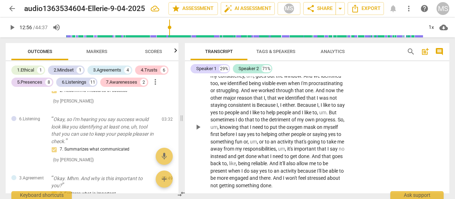
scroll to position [656, 0]
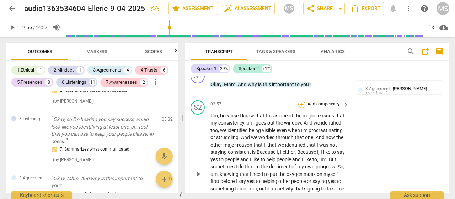
click at [301, 104] on div "+" at bounding box center [301, 104] width 7 height 7
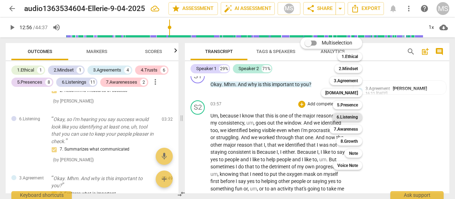
click at [344, 117] on b "6.Listening" at bounding box center [347, 117] width 21 height 9
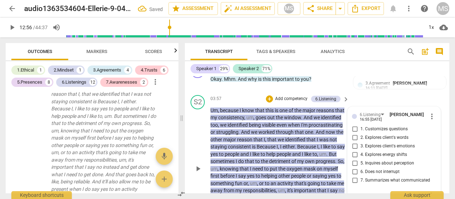
scroll to position [668, 0]
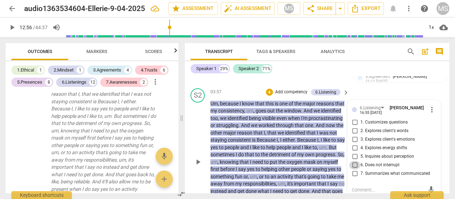
click at [353, 163] on input "6. Does not interrupt" at bounding box center [354, 165] width 11 height 9
checkbox input "true"
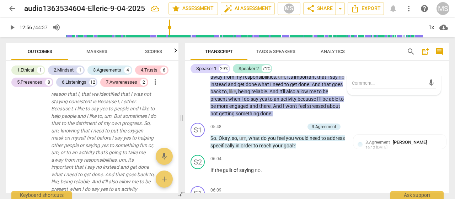
click at [192, 98] on div "S2 play_arrow pause" at bounding box center [201, 50] width 20 height 136
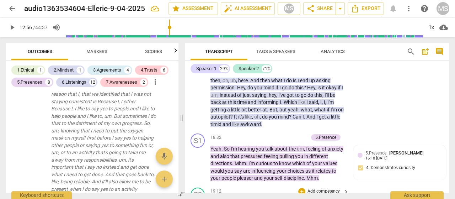
scroll to position [2055, 0]
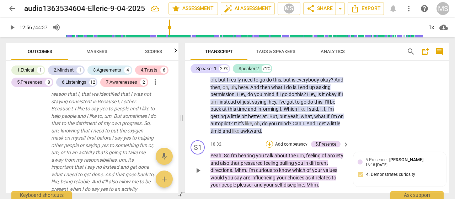
click at [270, 140] on div "+" at bounding box center [269, 143] width 7 height 7
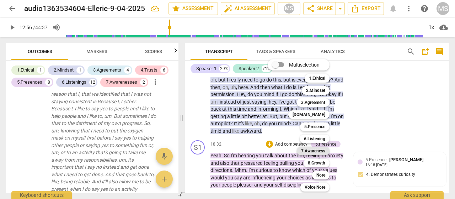
click at [306, 150] on b "7.Awareness" at bounding box center [313, 151] width 24 height 9
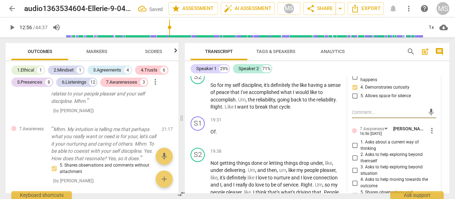
scroll to position [2190, 0]
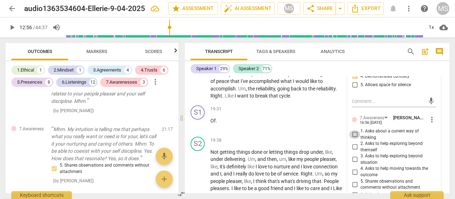
click at [353, 132] on input "1. Asks about a current way of thinking" at bounding box center [354, 134] width 11 height 9
checkbox input "true"
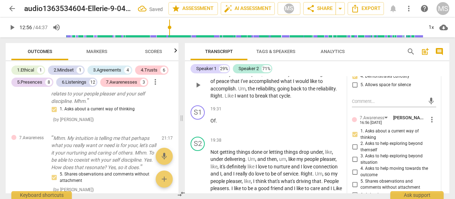
click at [303, 99] on div "S2 play_arrow pause 19:12 + Add competency keyboard_arrow_right So for my self …" at bounding box center [317, 79] width 265 height 47
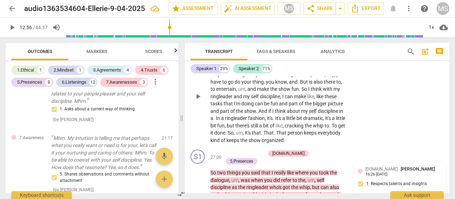
scroll to position [3222, 0]
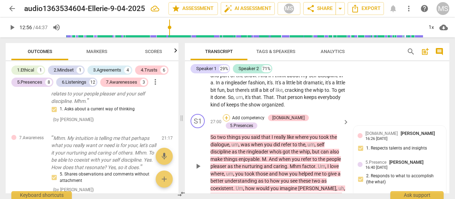
click at [230, 121] on div "+" at bounding box center [226, 117] width 7 height 7
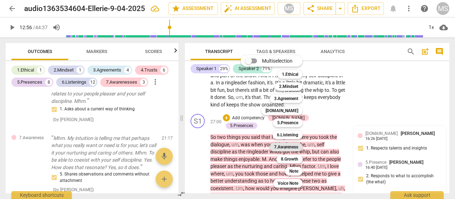
click at [283, 148] on b "7.Awareness" at bounding box center [286, 147] width 24 height 9
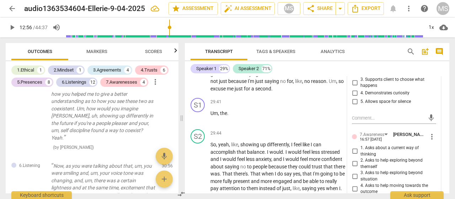
scroll to position [3496, 0]
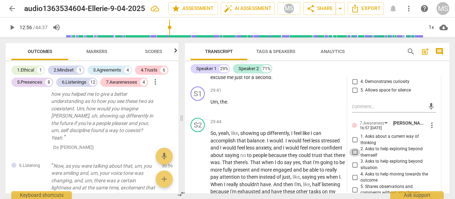
click at [353, 155] on input "2. Asks to help exploring beyond themself" at bounding box center [354, 152] width 11 height 9
checkbox input "true"
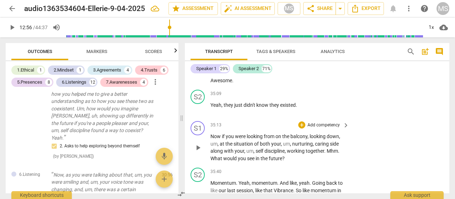
scroll to position [4208, 0]
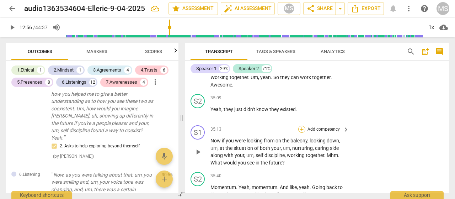
click at [300, 132] on div "+" at bounding box center [301, 129] width 7 height 7
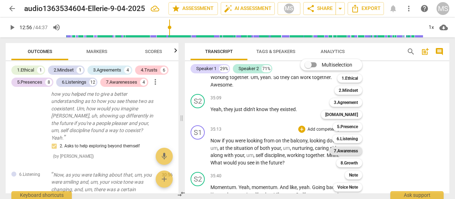
click at [341, 148] on b "7.Awareness" at bounding box center [346, 151] width 24 height 9
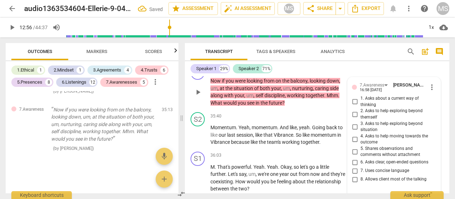
scroll to position [4261, 0]
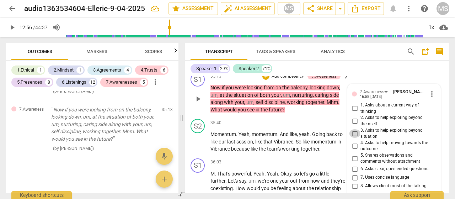
click at [352, 136] on input "3. Asks to help exploring beyond situation" at bounding box center [354, 133] width 11 height 9
checkbox input "true"
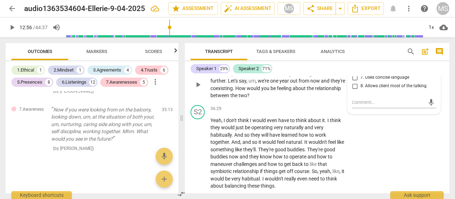
scroll to position [4367, 0]
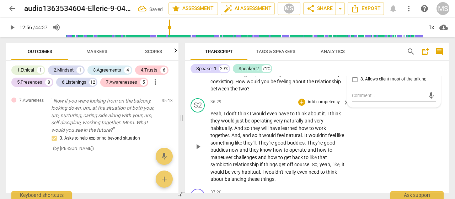
click at [395, 158] on div "S2 play_arrow pause 36:29 + Add competency keyboard_arrow_right Yeah , I don't …" at bounding box center [317, 140] width 265 height 90
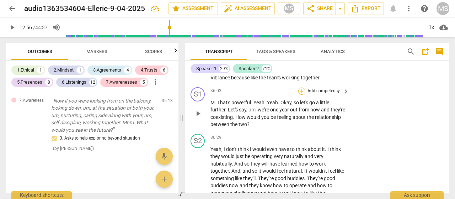
click at [299, 93] on div "+" at bounding box center [301, 90] width 7 height 7
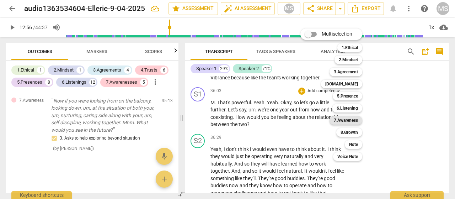
click at [339, 120] on b "7.Awareness" at bounding box center [346, 120] width 24 height 9
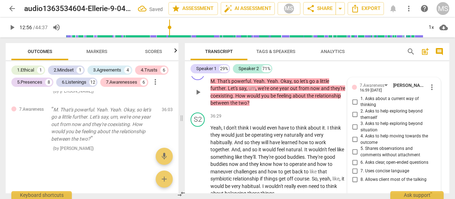
scroll to position [4346, 0]
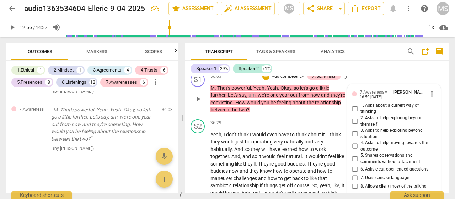
click at [352, 149] on input "4. Asks to help moving towards the outcome" at bounding box center [354, 146] width 11 height 9
checkbox input "true"
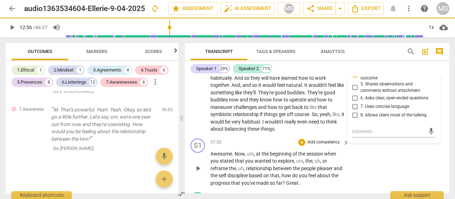
click at [398, 177] on div "S1 play_arrow pause 37:20 + Add competency keyboard_arrow_right Awesome . Now ,…" at bounding box center [317, 162] width 265 height 54
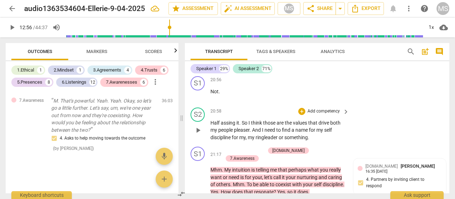
scroll to position [2367, 0]
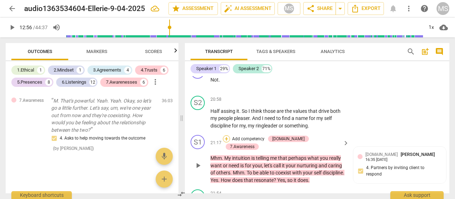
click at [230, 137] on div "+" at bounding box center [226, 138] width 7 height 7
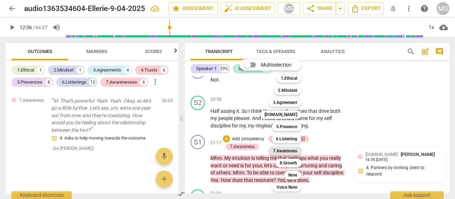
click at [279, 150] on b "7.Awareness" at bounding box center [285, 151] width 24 height 9
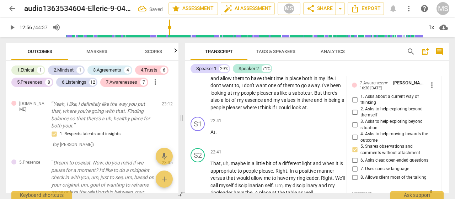
scroll to position [2516, 0]
click at [195, 90] on div "play_arrow pause" at bounding box center [201, 81] width 18 height 54
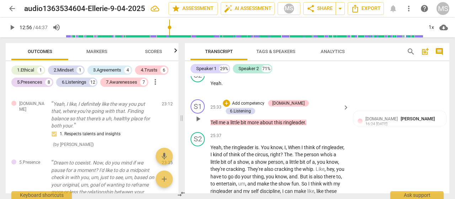
scroll to position [3085, 0]
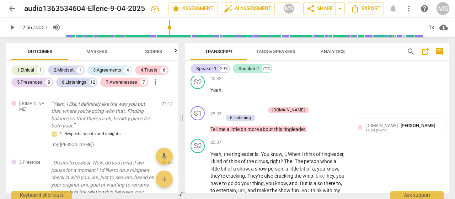
click at [260, 126] on span "more" at bounding box center [254, 129] width 12 height 6
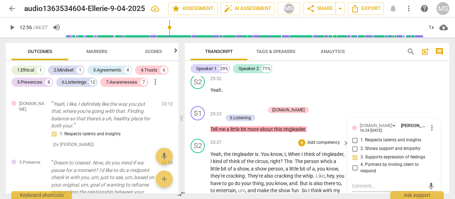
click at [272, 136] on div "S2 play_arrow pause 25:37 + Add competency keyboard_arrow_right Yeah , the ring…" at bounding box center [317, 192] width 265 height 112
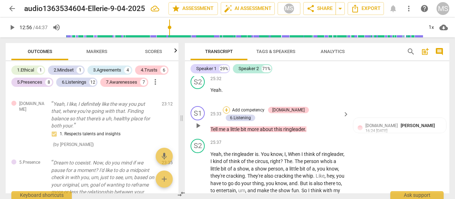
click at [230, 107] on div "+" at bounding box center [226, 109] width 7 height 7
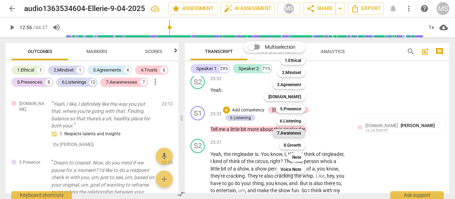
click at [287, 133] on b "7.Awareness" at bounding box center [289, 133] width 24 height 9
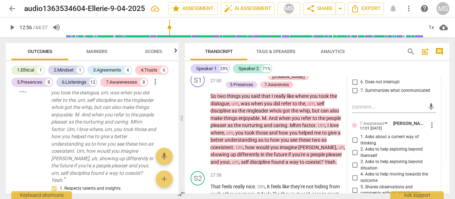
scroll to position [3299, 0]
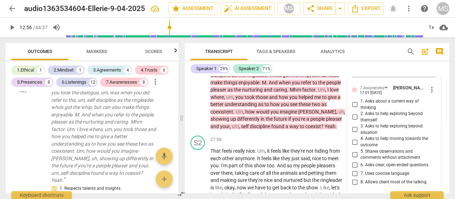
click at [353, 161] on input "6. Asks clear, open-ended questions" at bounding box center [354, 165] width 11 height 9
checkbox input "true"
click at [353, 169] on input "7. Uses concise language" at bounding box center [354, 173] width 11 height 9
checkbox input "true"
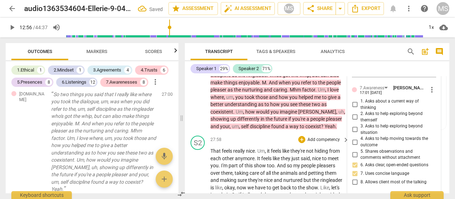
scroll to position [3334, 0]
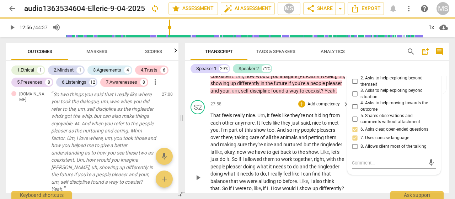
click at [196, 136] on div "play_arrow pause" at bounding box center [201, 177] width 18 height 127
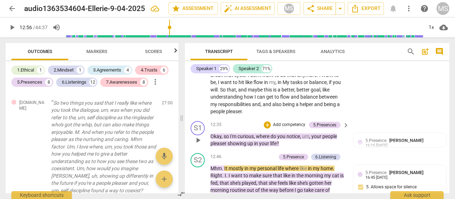
scroll to position [1529, 0]
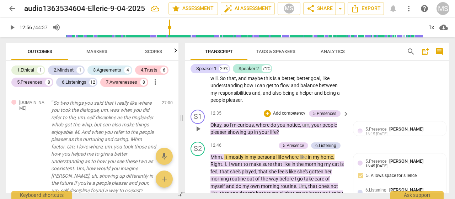
click at [270, 112] on div "+ Add competency" at bounding box center [285, 113] width 42 height 7
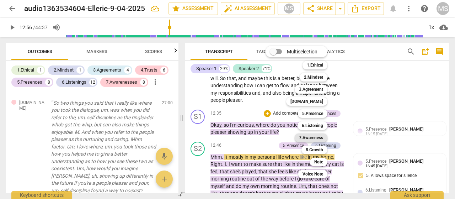
click at [308, 137] on b "7.Awareness" at bounding box center [311, 137] width 24 height 9
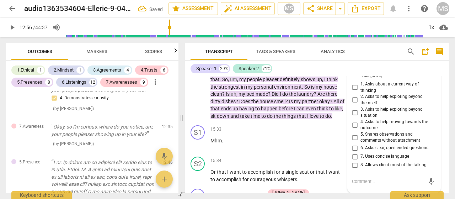
scroll to position [1777, 0]
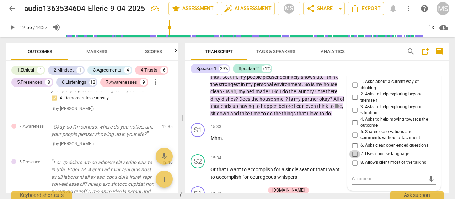
click at [353, 151] on input "7. Uses concise language" at bounding box center [354, 154] width 11 height 9
checkbox input "true"
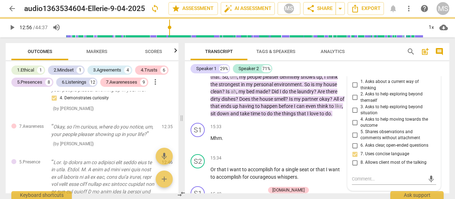
click at [194, 98] on div "play_arrow pause" at bounding box center [201, 11] width 18 height 207
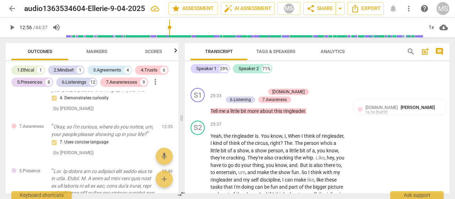
scroll to position [3092, 0]
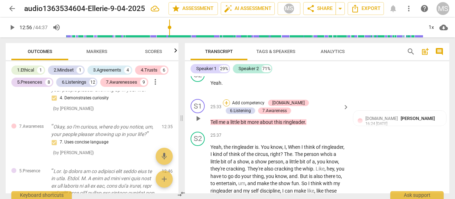
click at [225, 101] on div "+" at bounding box center [226, 102] width 7 height 7
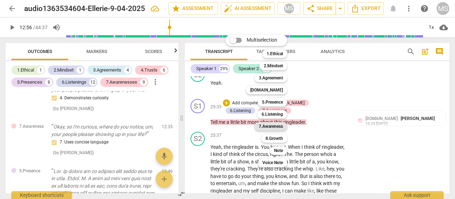
click at [272, 125] on b "7.Awareness" at bounding box center [271, 126] width 24 height 9
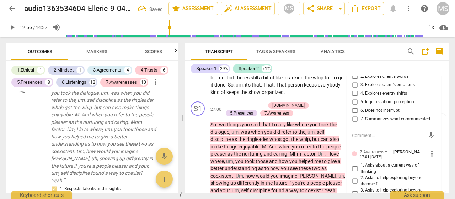
scroll to position [3341, 0]
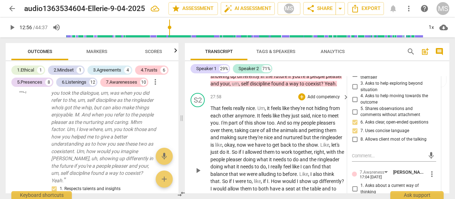
click at [192, 130] on div "S2 play_arrow pause" at bounding box center [201, 164] width 20 height 143
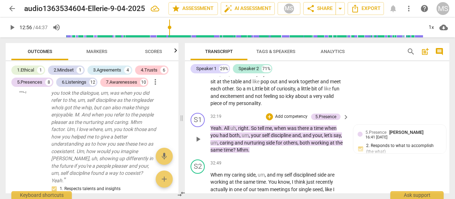
scroll to position [3839, 0]
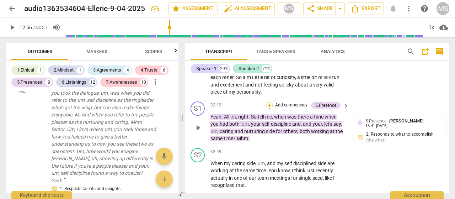
click at [269, 109] on div "+" at bounding box center [269, 105] width 7 height 7
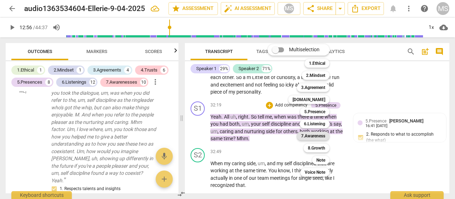
click at [305, 135] on b "7.Awareness" at bounding box center [313, 136] width 24 height 9
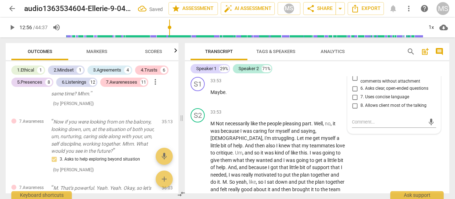
scroll to position [4049, 0]
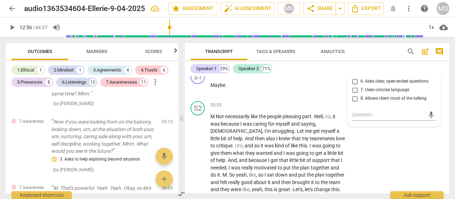
click at [352, 86] on input "6. Asks clear, open-ended questions" at bounding box center [354, 81] width 11 height 9
checkbox input "true"
click at [370, 153] on div "S2 play_arrow pause 33:53 + Add competency keyboard_arrow_right M Not necessari…" at bounding box center [317, 157] width 265 height 119
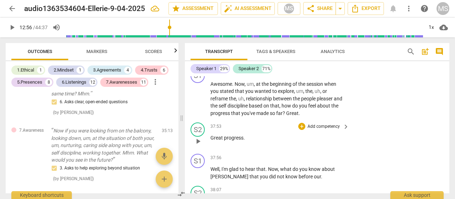
scroll to position [4476, 0]
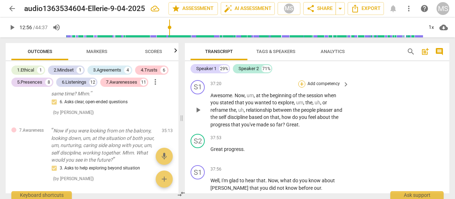
click at [300, 87] on div "+" at bounding box center [301, 83] width 7 height 7
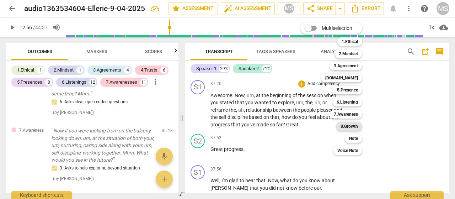
click at [342, 126] on b "8.Growth" at bounding box center [349, 126] width 17 height 9
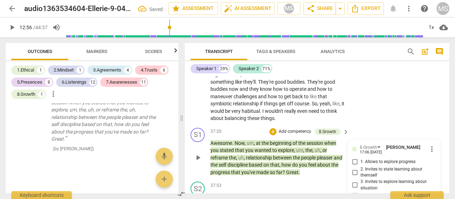
scroll to position [4449, 0]
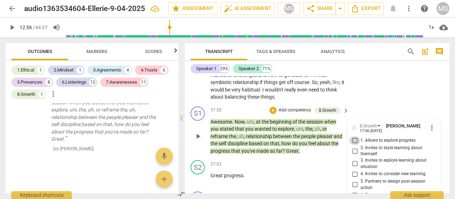
click at [353, 145] on input "1. Allows to explore progress" at bounding box center [354, 140] width 11 height 9
checkbox input "true"
click at [393, 85] on div "S2 play_arrow pause 36:29 + Add competency keyboard_arrow_right Yeah , I don't …" at bounding box center [317, 58] width 265 height 90
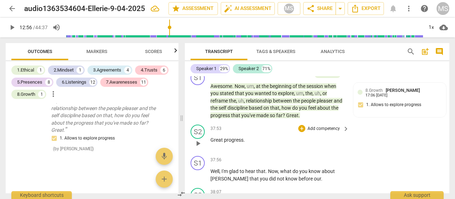
scroll to position [4521, 0]
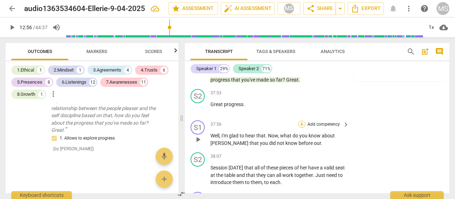
click at [302, 127] on div "+" at bounding box center [301, 124] width 7 height 7
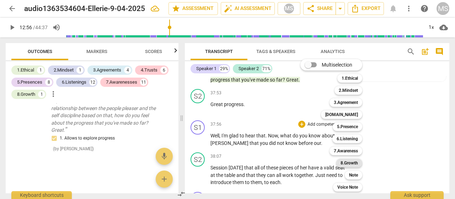
click at [345, 163] on b "8.Growth" at bounding box center [349, 163] width 17 height 9
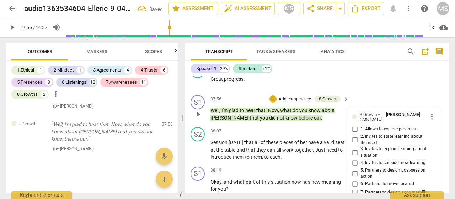
scroll to position [4535, 0]
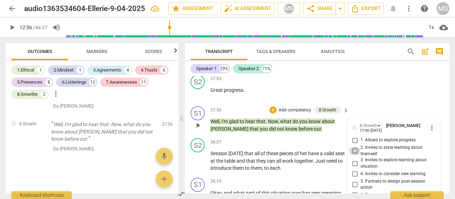
click at [353, 155] on input "2. Invites to state learning about themself" at bounding box center [354, 151] width 11 height 9
checkbox input "true"
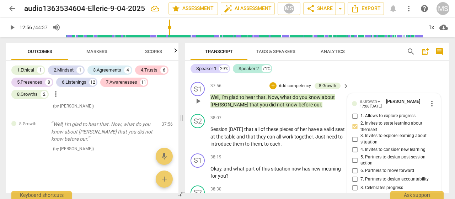
scroll to position [4570, 0]
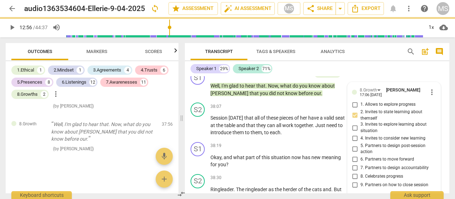
click at [374, 71] on div "Speaker 1 29% Speaker 2 71%" at bounding box center [317, 69] width 253 height 12
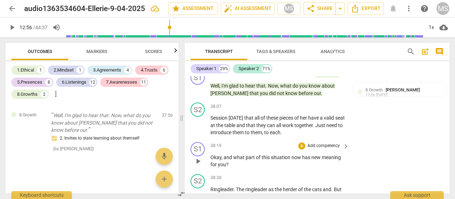
scroll to position [4606, 0]
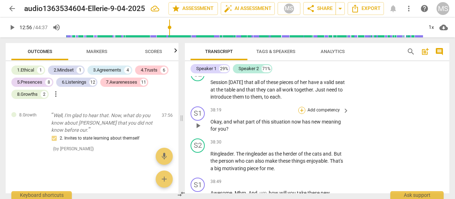
click at [300, 114] on div "+" at bounding box center [301, 110] width 7 height 7
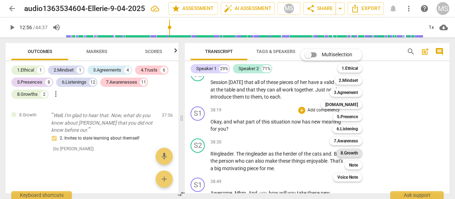
click at [351, 152] on b "8.Growth" at bounding box center [349, 153] width 17 height 9
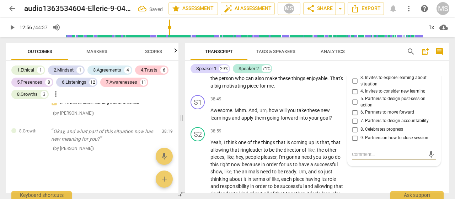
scroll to position [4677, 0]
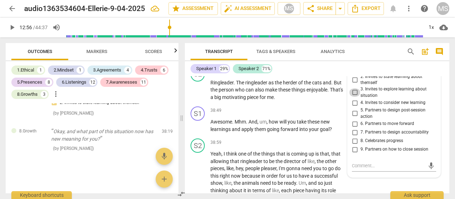
click at [355, 95] on input "3. Invites to explore learning about situation" at bounding box center [354, 92] width 11 height 9
checkbox input "true"
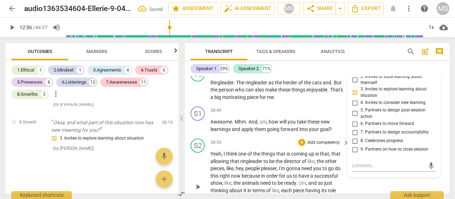
click at [370, 186] on div "S2 play_arrow pause 38:59 + Add competency keyboard_arrow_right Yeah , I think …" at bounding box center [317, 180] width 265 height 90
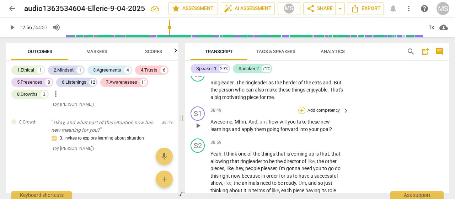
click at [302, 114] on div "+" at bounding box center [301, 110] width 7 height 7
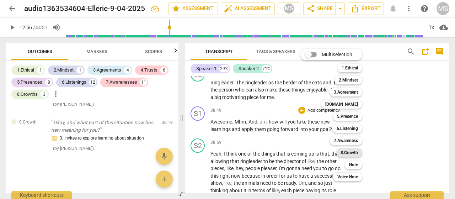
click at [348, 151] on b "8.Growth" at bounding box center [349, 152] width 17 height 9
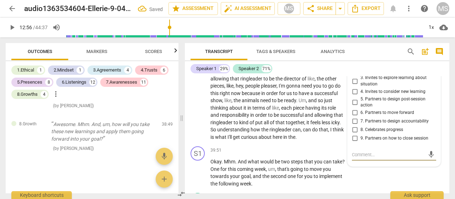
scroll to position [4749, 0]
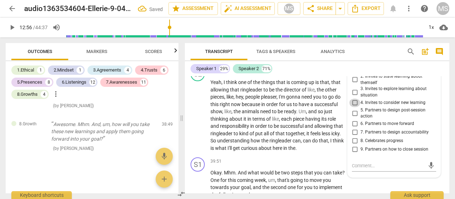
click at [353, 107] on input "4. Invites to consider new learning" at bounding box center [354, 103] width 11 height 9
checkbox input "true"
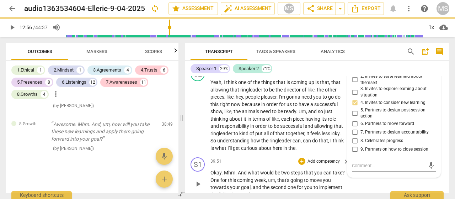
click at [355, 188] on div "S1 play_arrow pause 39:51 + Add competency keyboard_arrow_right Okay . Mhm . An…" at bounding box center [317, 177] width 265 height 47
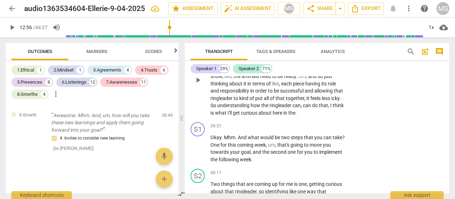
scroll to position [4784, 0]
click at [301, 129] on div "+" at bounding box center [301, 125] width 7 height 7
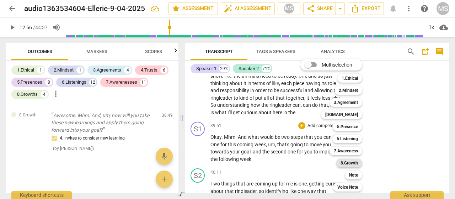
click at [351, 166] on b "8.Growth" at bounding box center [349, 163] width 17 height 9
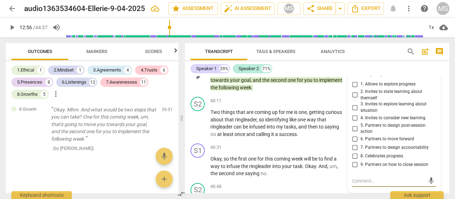
scroll to position [4835, 0]
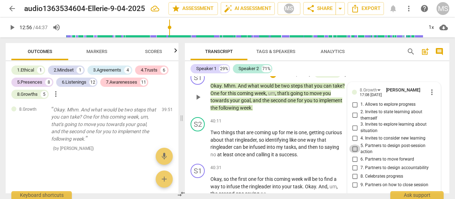
click at [353, 153] on input "5. Partners to design post-session action" at bounding box center [354, 148] width 11 height 9
checkbox input "true"
click at [333, 171] on p "Add competency" at bounding box center [324, 168] width 34 height 6
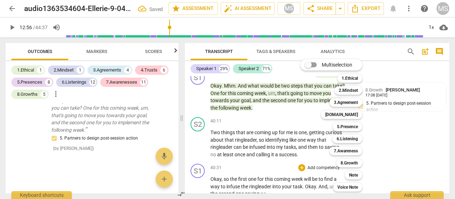
click at [412, 148] on div at bounding box center [227, 99] width 455 height 199
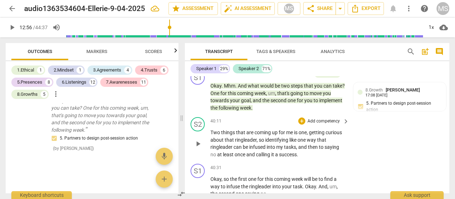
scroll to position [4871, 0]
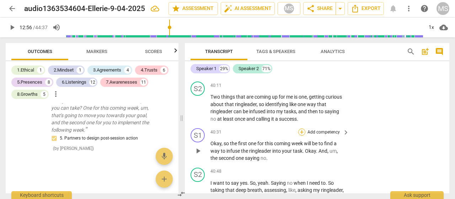
click at [302, 135] on div "+" at bounding box center [301, 131] width 7 height 7
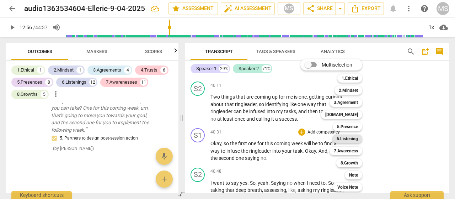
click at [342, 140] on b "6.Listening" at bounding box center [347, 138] width 21 height 9
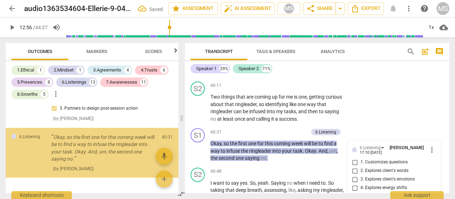
scroll to position [4052, 0]
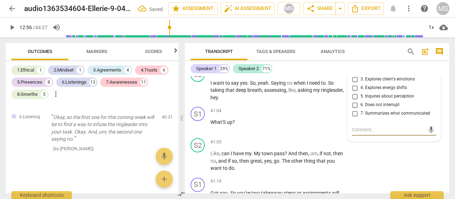
click at [354, 117] on input "7. Summarizes what communicated" at bounding box center [354, 113] width 11 height 9
checkbox input "true"
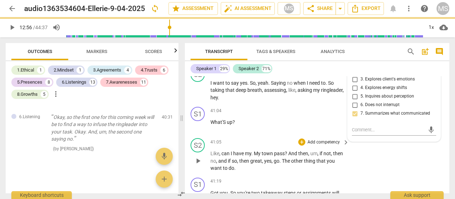
click at [387, 163] on div "S2 play_arrow pause 41:05 + Add competency keyboard_arrow_right Like , can I ha…" at bounding box center [317, 154] width 265 height 39
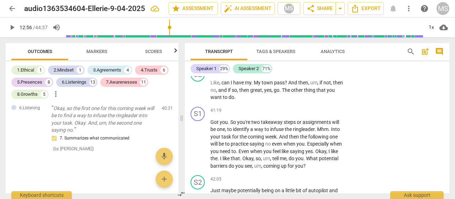
scroll to position [5042, 0]
click at [300, 113] on div "+" at bounding box center [301, 110] width 7 height 7
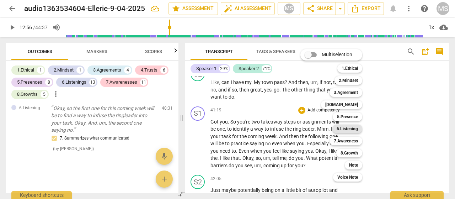
click at [349, 126] on b "6.Listening" at bounding box center [347, 128] width 21 height 9
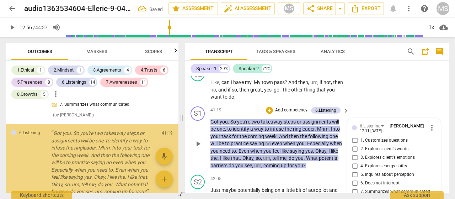
scroll to position [4129, 0]
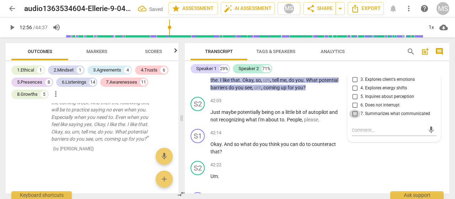
click at [351, 118] on input "7. Summarizes what communicated" at bounding box center [354, 114] width 11 height 9
checkbox input "true"
click at [361, 148] on div "S1 play_arrow pause 42:14 + Add competency keyboard_arrow_right Okay . And so w…" at bounding box center [317, 142] width 265 height 32
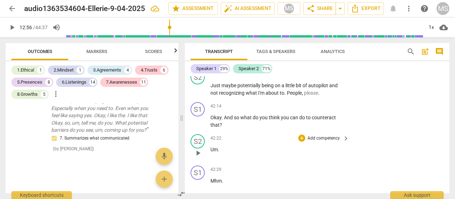
scroll to position [5157, 0]
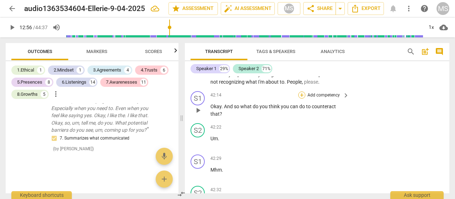
click at [300, 98] on div "+" at bounding box center [301, 94] width 7 height 7
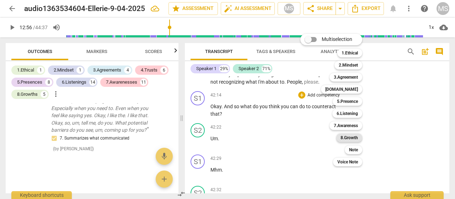
click at [346, 138] on b "8.Growth" at bounding box center [349, 137] width 17 height 9
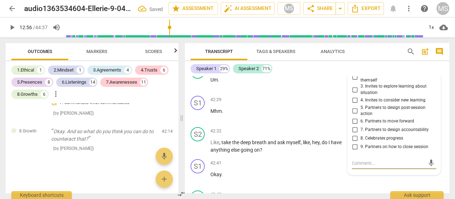
scroll to position [5214, 0]
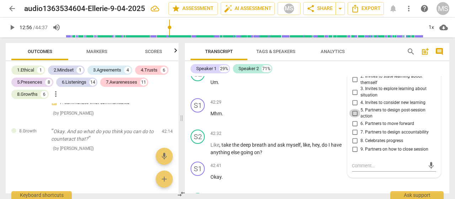
click at [352, 117] on input "5. Partners to design post-session action" at bounding box center [354, 113] width 11 height 9
checkbox input "true"
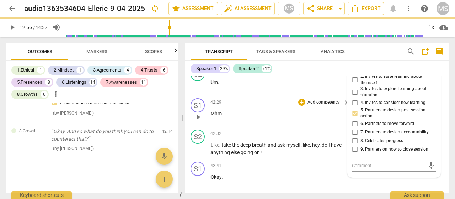
click at [318, 112] on div "42:29 + Add competency keyboard_arrow_right Mhm ." at bounding box center [280, 111] width 139 height 26
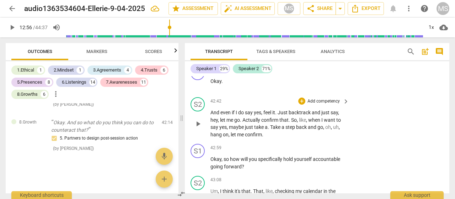
scroll to position [5320, 0]
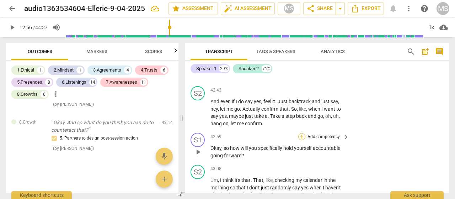
click at [303, 140] on div "+" at bounding box center [301, 136] width 7 height 7
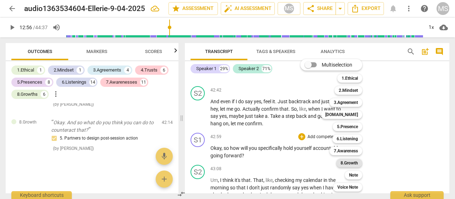
click at [351, 162] on b "8.Growth" at bounding box center [349, 163] width 17 height 9
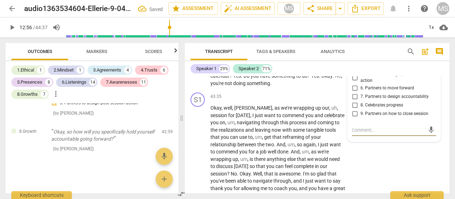
scroll to position [4243, 0]
click at [353, 101] on input "7. Partners to design accountability" at bounding box center [354, 96] width 11 height 9
checkbox input "true"
click at [368, 165] on div "S1 play_arrow pause 43:35 + Add competency keyboard_arrow_right Okay , well , […" at bounding box center [317, 146] width 265 height 112
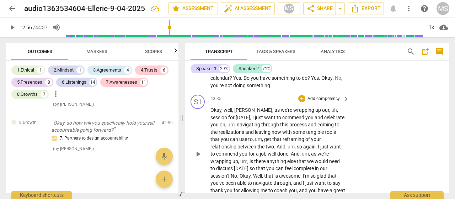
scroll to position [5442, 0]
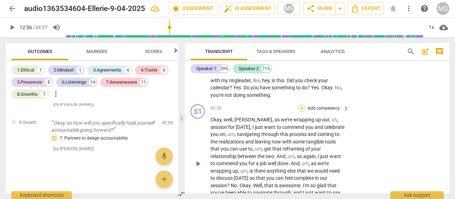
click at [300, 112] on div "+" at bounding box center [301, 108] width 7 height 7
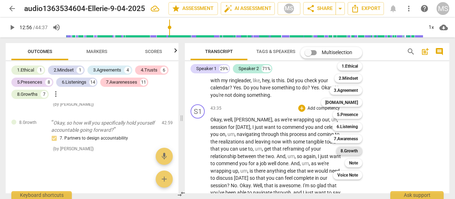
click at [346, 151] on b "8.Growth" at bounding box center [349, 151] width 17 height 9
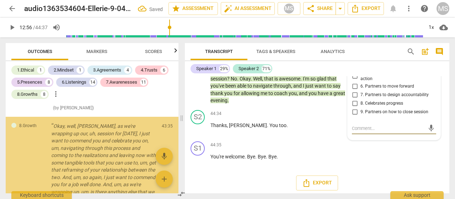
scroll to position [4339, 0]
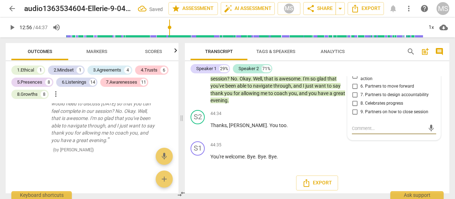
click at [354, 107] on input "8. Celebrates progress" at bounding box center [354, 103] width 11 height 9
checkbox input "true"
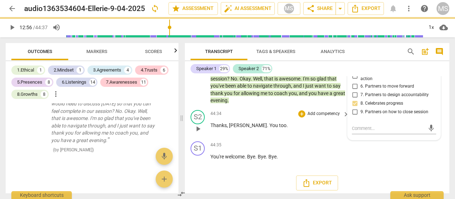
click at [329, 114] on p "Add competency" at bounding box center [324, 114] width 34 height 6
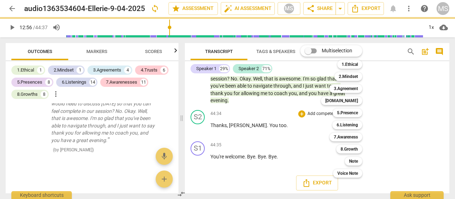
click at [382, 161] on div at bounding box center [227, 99] width 455 height 199
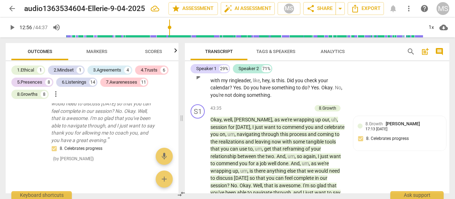
scroll to position [5406, 0]
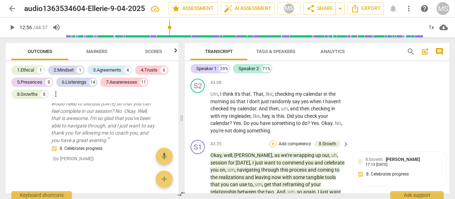
click at [270, 147] on div "+" at bounding box center [273, 143] width 7 height 7
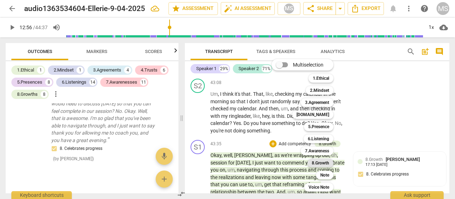
click at [324, 162] on b "8.Growth" at bounding box center [320, 163] width 17 height 9
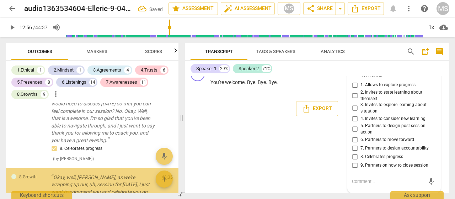
scroll to position [4485, 0]
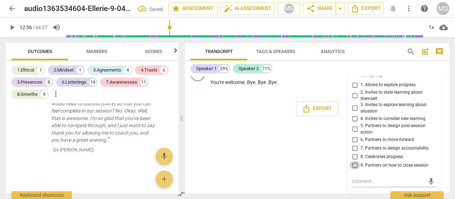
click at [356, 164] on input "9. Partners on how to close session" at bounding box center [354, 165] width 11 height 9
checkbox input "true"
click at [331, 164] on div "S1 play_arrow pause 00:03 + Add competency keyboard_arrow_right Hi , [PERSON_NA…" at bounding box center [317, 134] width 265 height 117
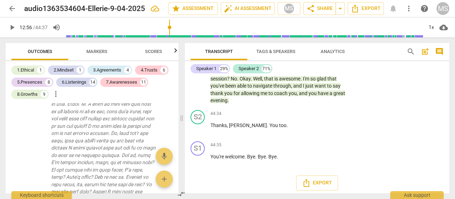
scroll to position [962, 0]
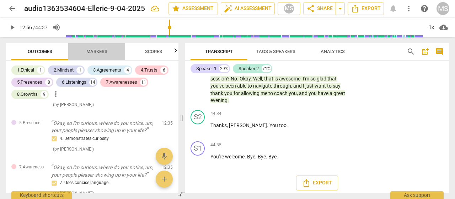
click at [97, 49] on span "Markers" at bounding box center [96, 51] width 21 height 5
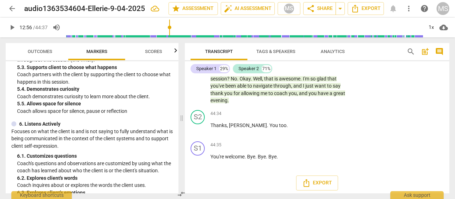
scroll to position [462, 0]
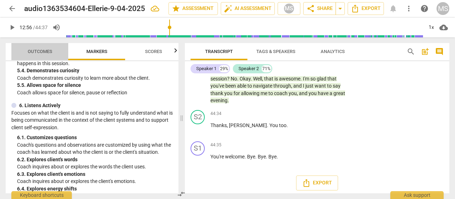
click at [42, 52] on span "Outcomes" at bounding box center [40, 51] width 25 height 5
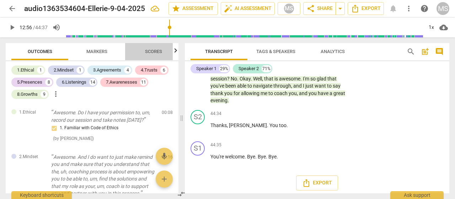
click at [160, 49] on span "Scores" at bounding box center [153, 51] width 17 height 5
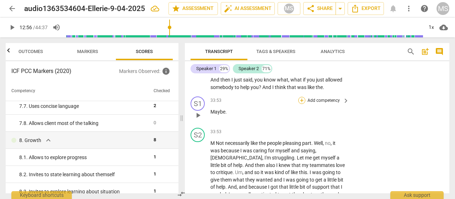
scroll to position [4020, 0]
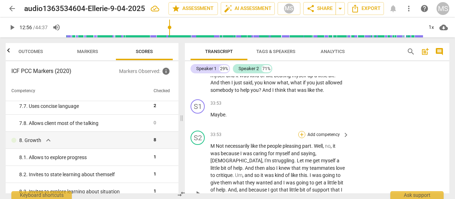
click at [298, 138] on div "+" at bounding box center [301, 134] width 7 height 7
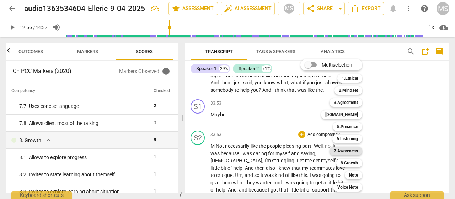
click at [348, 151] on b "7.Awareness" at bounding box center [346, 151] width 24 height 9
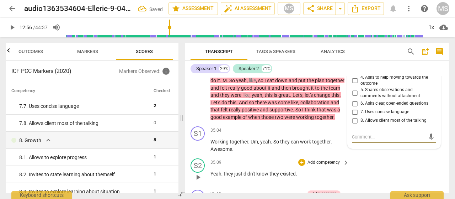
scroll to position [4150, 0]
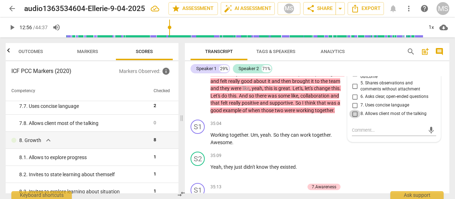
click at [353, 118] on input "8. Allows client most of the talking" at bounding box center [354, 114] width 11 height 9
checkbox input "true"
click at [378, 165] on div "S2 play_arrow pause 35:09 + Add competency keyboard_arrow_right Yeah , they jus…" at bounding box center [317, 164] width 265 height 31
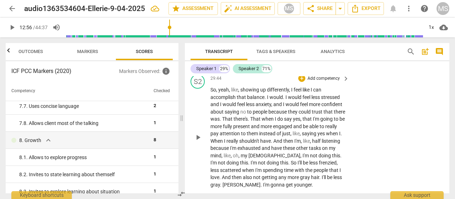
scroll to position [3522, 0]
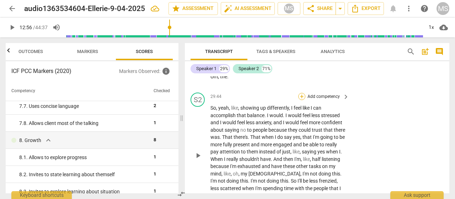
click at [302, 99] on div "+" at bounding box center [301, 96] width 7 height 7
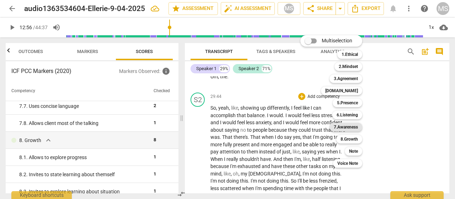
click at [343, 126] on b "7.Awareness" at bounding box center [346, 127] width 24 height 9
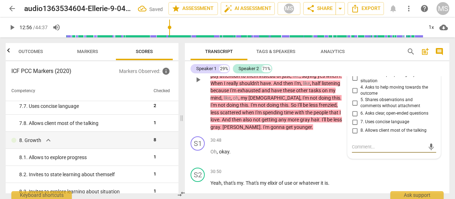
scroll to position [3586, 0]
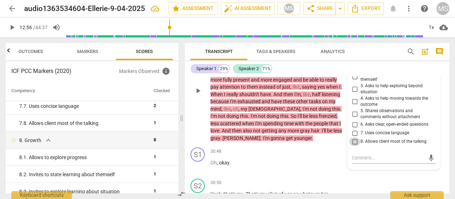
click at [353, 146] on input "8. Allows client most of the talking" at bounding box center [354, 141] width 11 height 9
checkbox input "true"
click at [333, 171] on div "30:48 + Add competency keyboard_arrow_right Oh , okay ." at bounding box center [280, 160] width 139 height 26
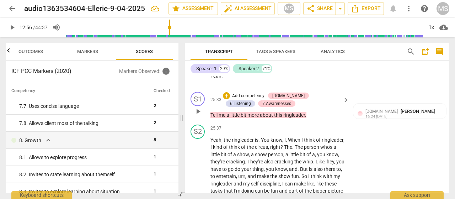
scroll to position [3089, 0]
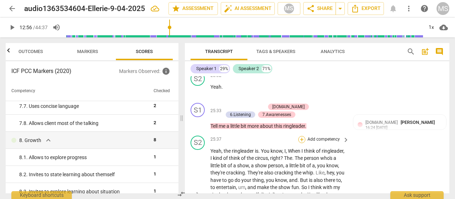
click at [301, 136] on div "+" at bounding box center [301, 139] width 7 height 7
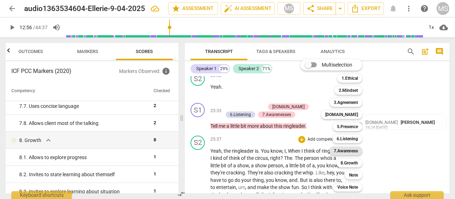
click at [345, 152] on b "7.Awareness" at bounding box center [346, 151] width 24 height 9
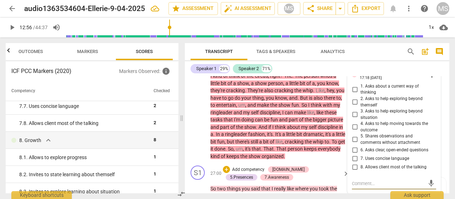
scroll to position [3182, 0]
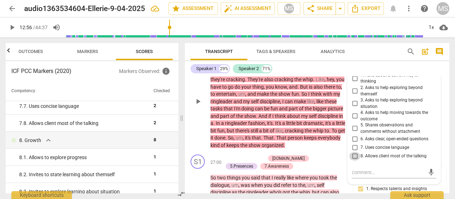
click at [356, 152] on input "8. Allows client most of the talking" at bounding box center [354, 156] width 11 height 9
checkbox input "true"
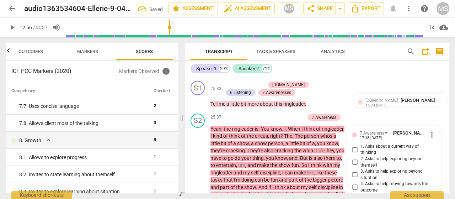
click at [375, 70] on div "Speaker 1 29% Speaker 2 71%" at bounding box center [317, 69] width 253 height 12
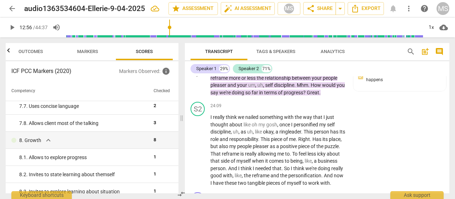
scroll to position [2862, 0]
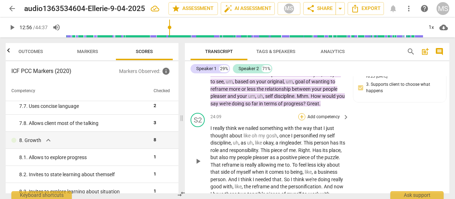
click at [302, 113] on div "+" at bounding box center [301, 116] width 7 height 7
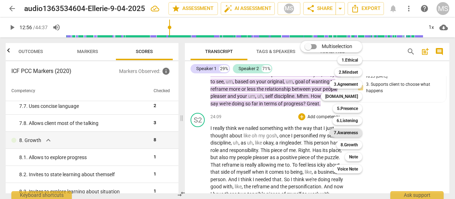
click at [337, 132] on b "7.Awareness" at bounding box center [346, 132] width 24 height 9
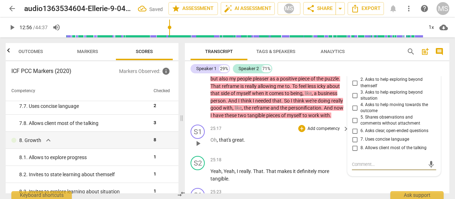
scroll to position [2924, 0]
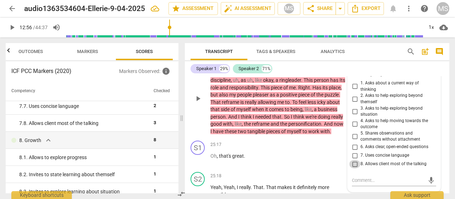
click at [353, 160] on input "8. Allows client most of the talking" at bounding box center [354, 164] width 11 height 9
checkbox input "true"
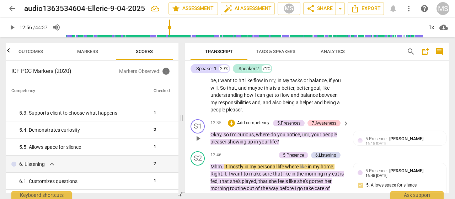
scroll to position [1555, 0]
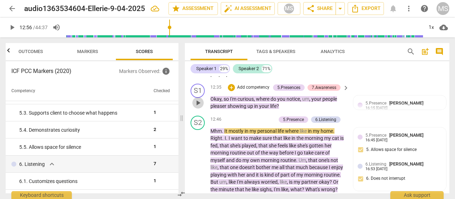
click at [197, 100] on span "play_arrow" at bounding box center [198, 103] width 9 height 9
click at [201, 101] on span "pause" at bounding box center [198, 103] width 9 height 9
type input "776"
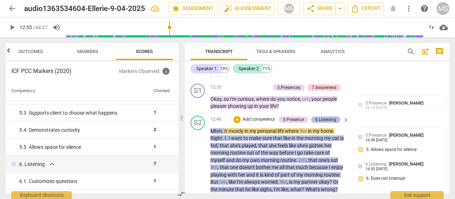
click at [326, 118] on div "6.Listening" at bounding box center [325, 119] width 21 height 6
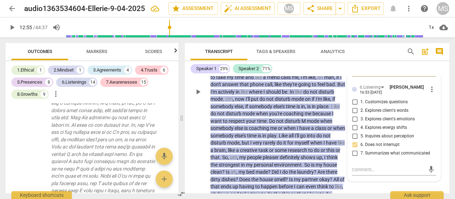
scroll to position [1685, 0]
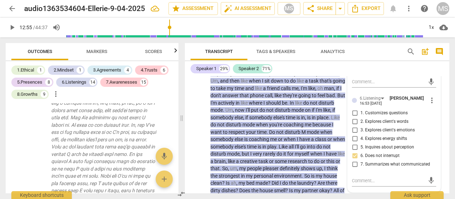
click at [320, 67] on div "Speaker 1 29% Speaker 2 71%" at bounding box center [317, 69] width 253 height 12
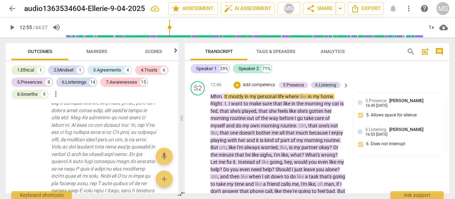
scroll to position [1579, 0]
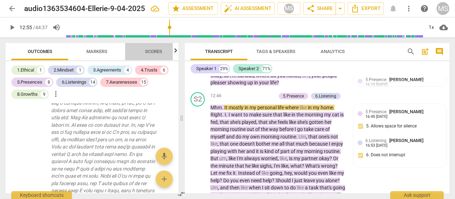
click at [160, 52] on span "Scores" at bounding box center [153, 51] width 17 height 5
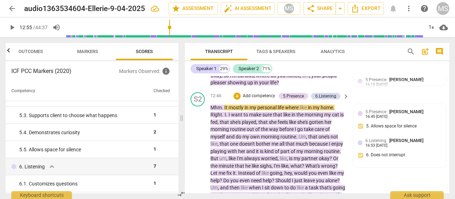
scroll to position [1543, 0]
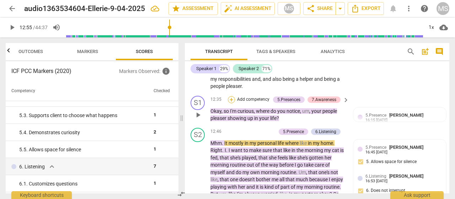
click at [233, 97] on div "+" at bounding box center [231, 99] width 7 height 7
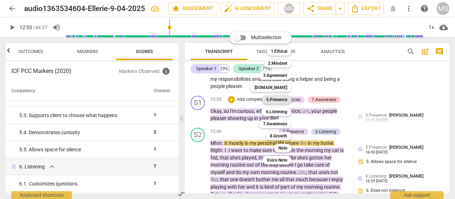
click at [273, 99] on b "5.Presence" at bounding box center [276, 99] width 21 height 9
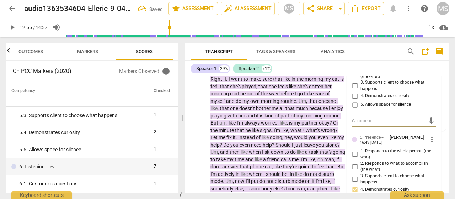
scroll to position [1650, 0]
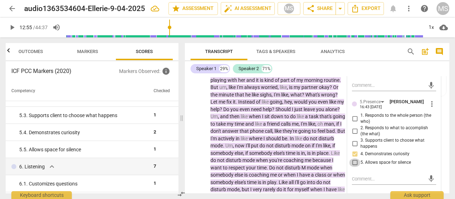
click at [353, 160] on input "5. Allows space for silence" at bounding box center [354, 162] width 11 height 9
checkbox input "true"
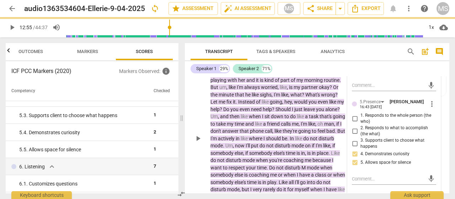
click at [197, 92] on div "play_arrow pause" at bounding box center [201, 138] width 18 height 207
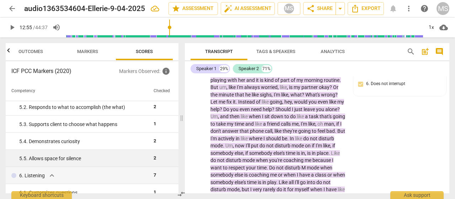
scroll to position [284, 0]
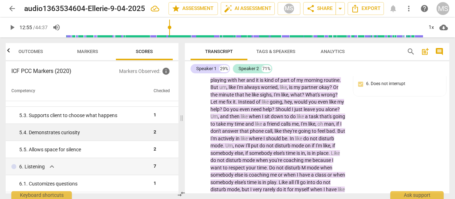
click at [154, 117] on span "1" at bounding box center [155, 114] width 2 height 5
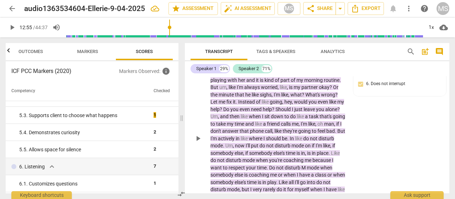
type input "776"
